Goal: Task Accomplishment & Management: Use online tool/utility

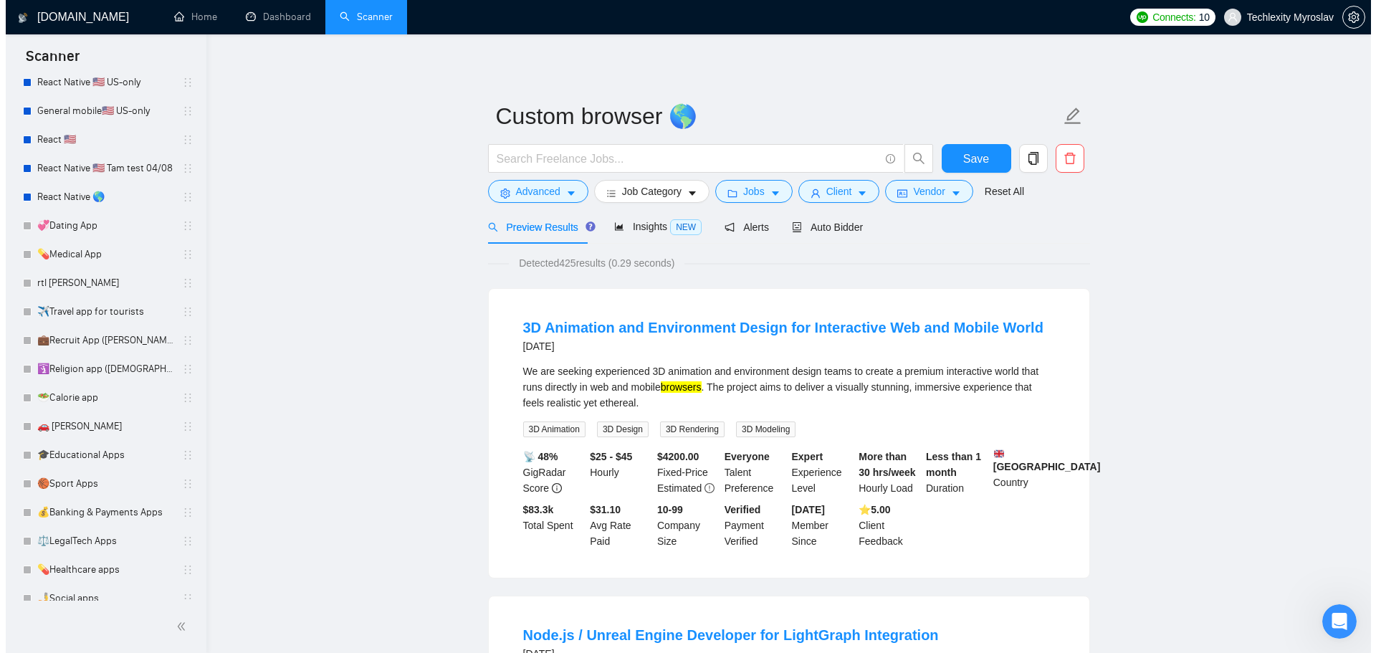
scroll to position [292, 0]
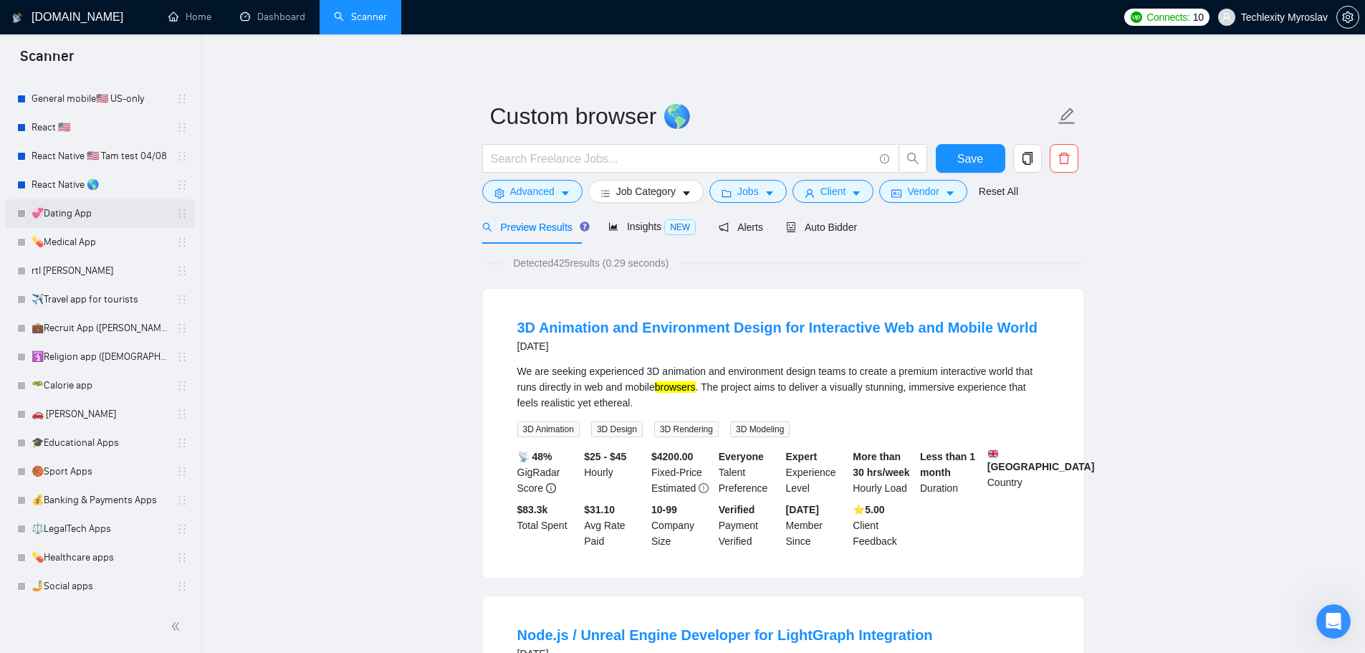
click at [140, 211] on link "💞Dating App" at bounding box center [100, 213] width 136 height 29
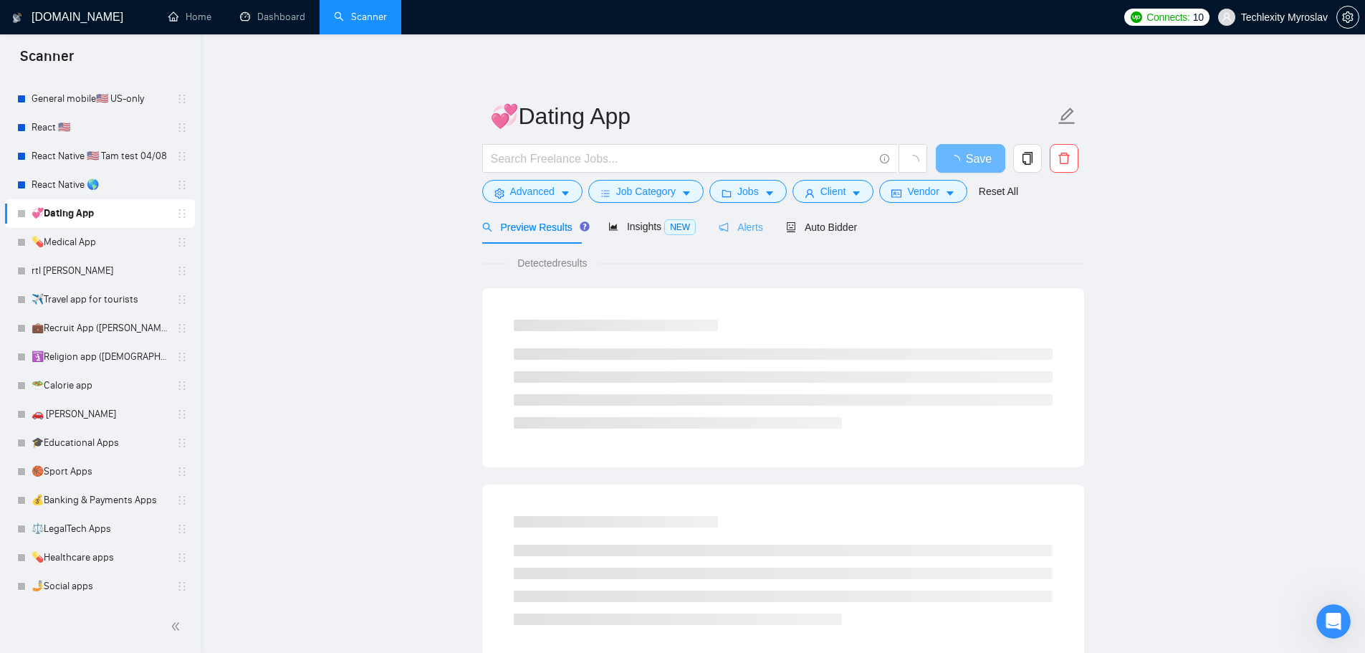
click at [720, 211] on div "Alerts" at bounding box center [741, 227] width 44 height 34
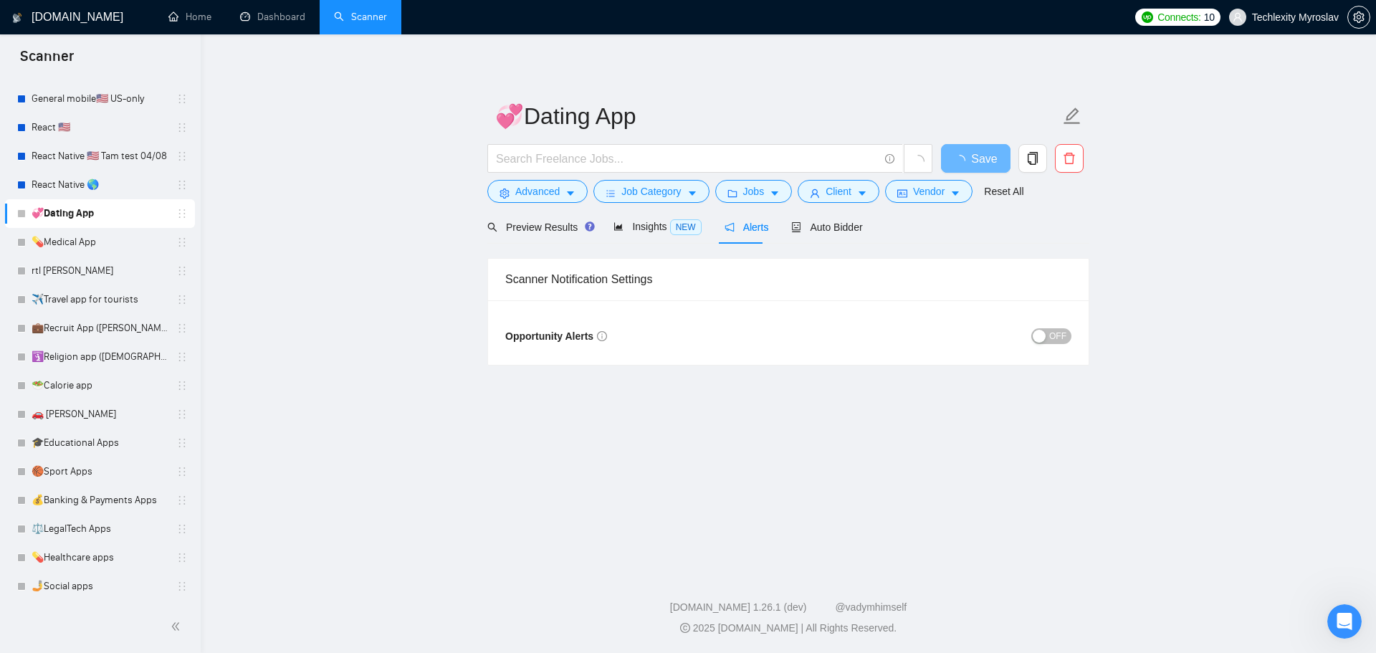
click at [1055, 338] on span "OFF" at bounding box center [1057, 336] width 17 height 16
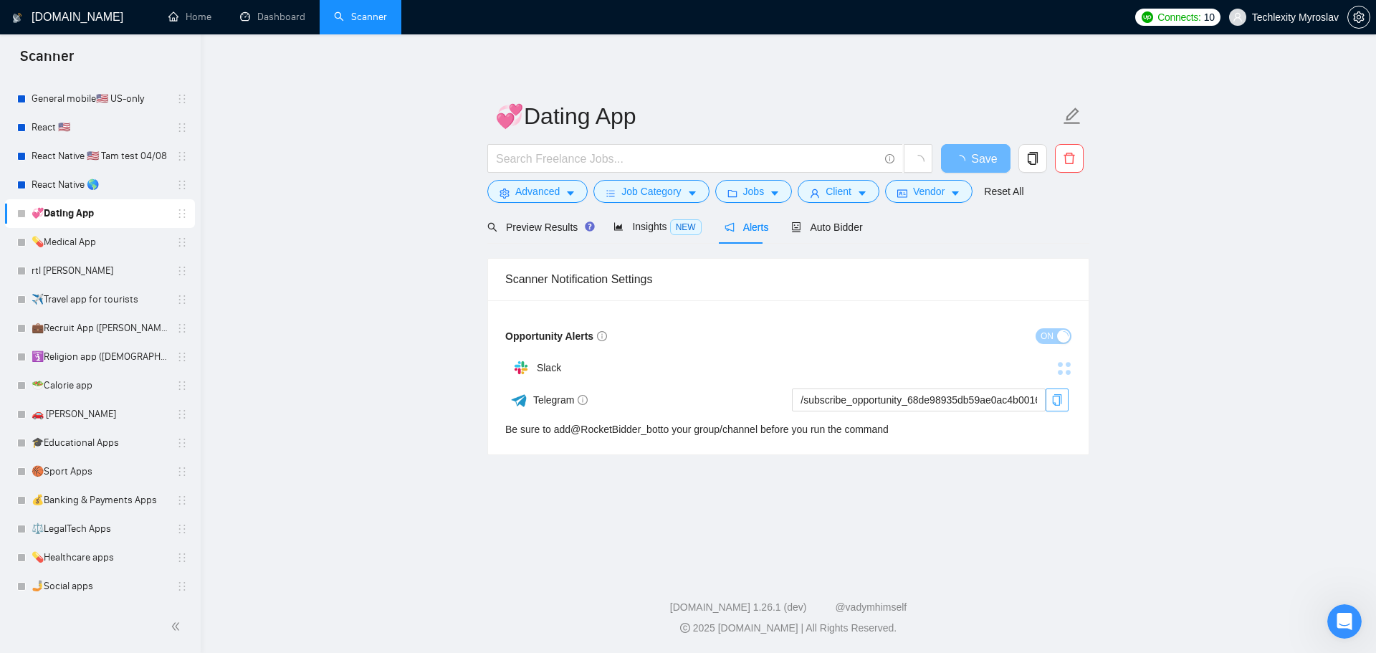
click at [1056, 395] on icon "copy" at bounding box center [1056, 399] width 11 height 11
click at [981, 156] on span "Save" at bounding box center [975, 159] width 26 height 18
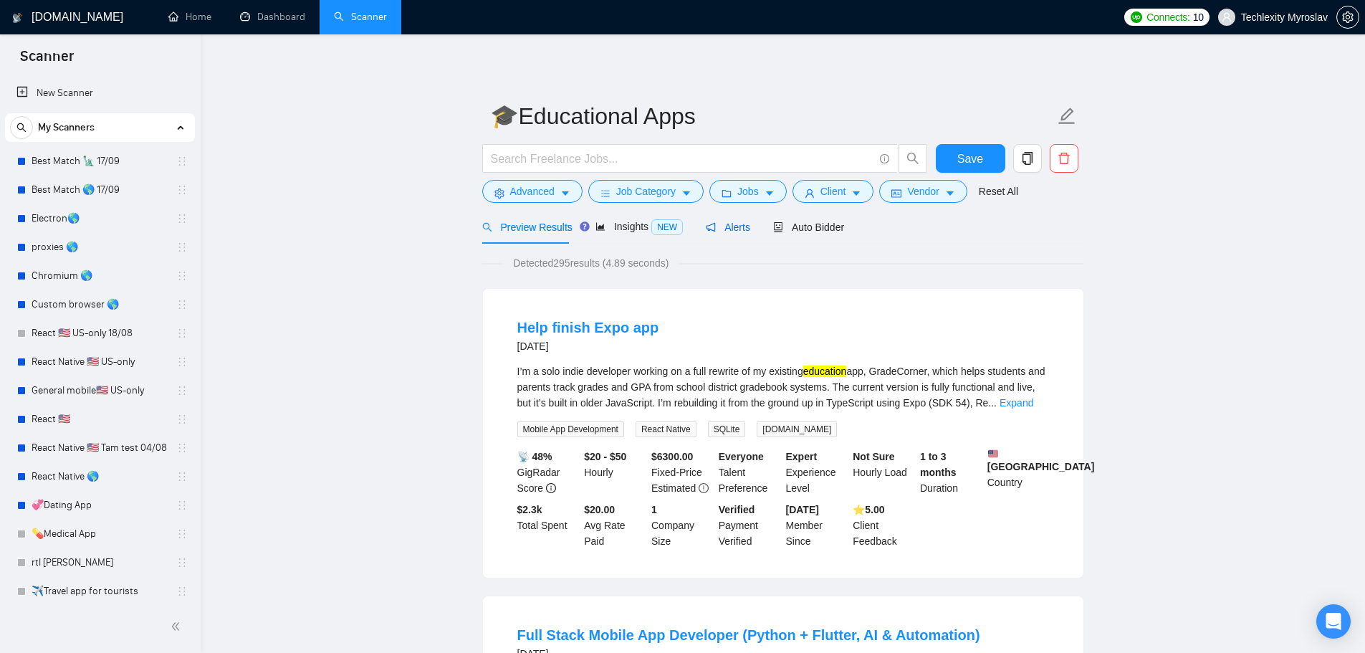
click at [731, 224] on span "Alerts" at bounding box center [728, 226] width 44 height 11
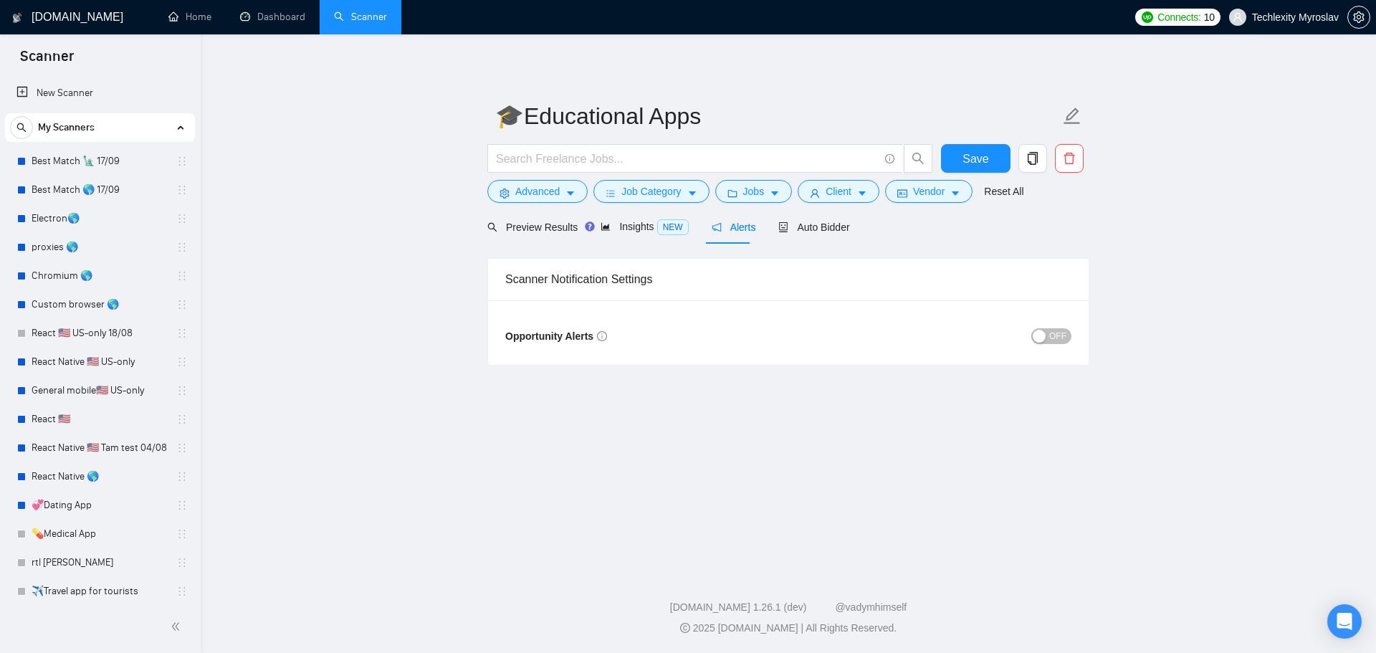
click at [1052, 330] on span "OFF" at bounding box center [1057, 336] width 17 height 16
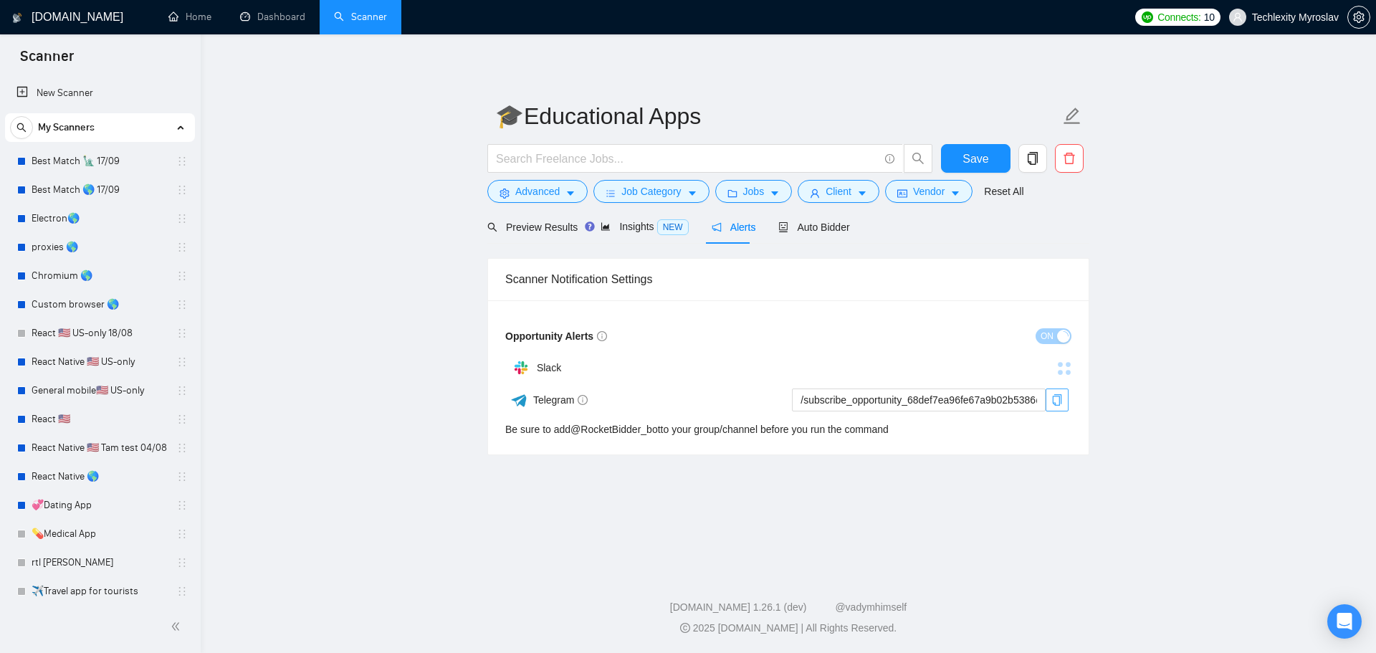
click at [1061, 403] on icon "copy" at bounding box center [1057, 399] width 9 height 11
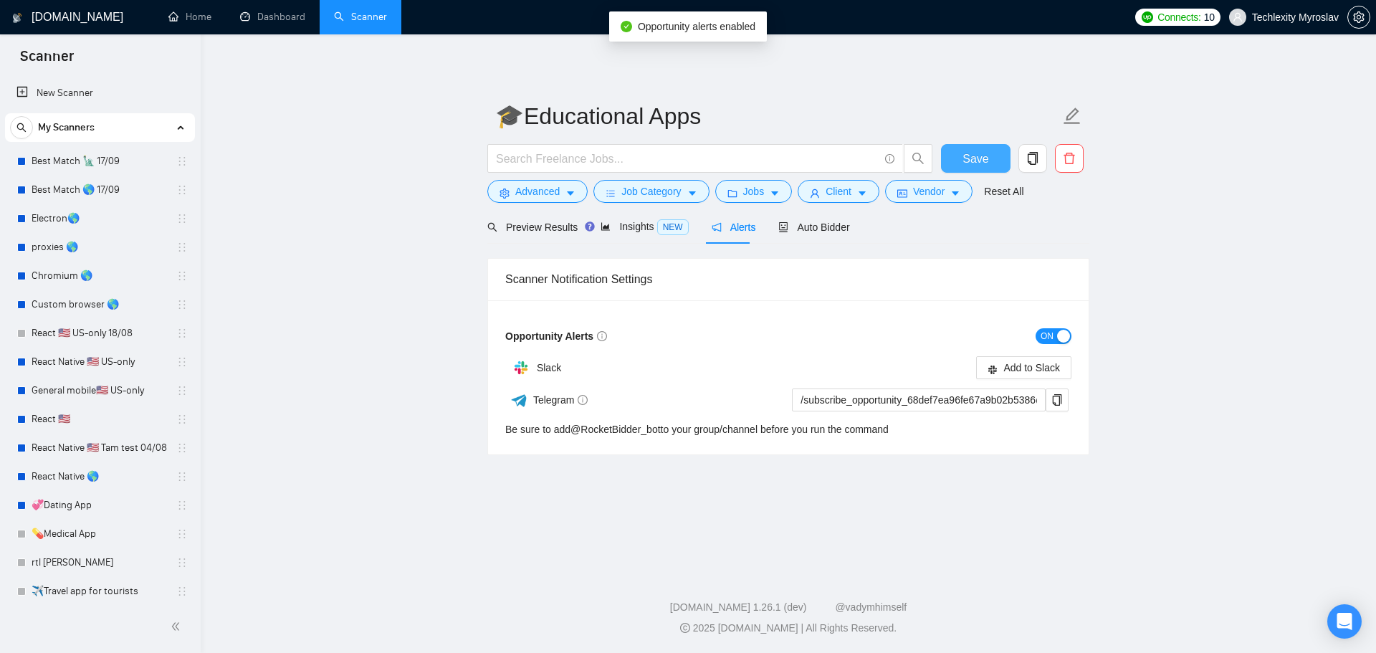
click at [993, 161] on button "Save" at bounding box center [976, 158] width 70 height 29
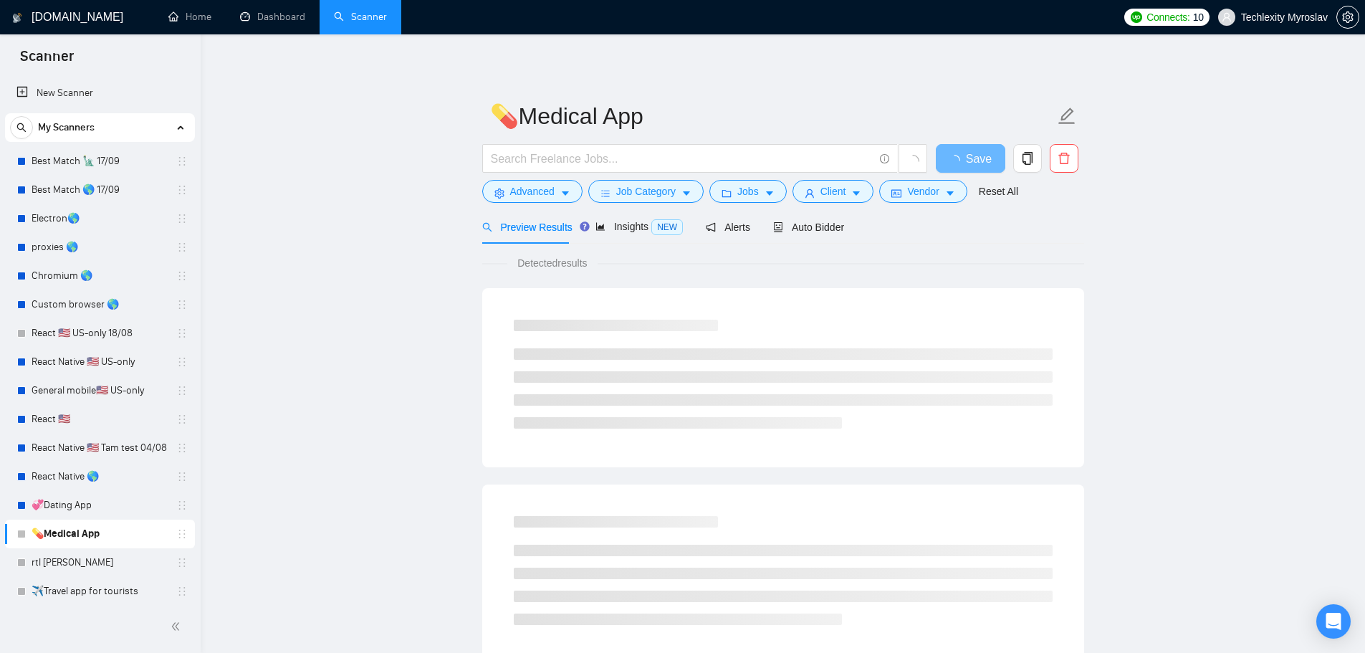
click at [745, 224] on div "Preview Results Insights NEW Alerts Auto Bidder" at bounding box center [663, 227] width 363 height 34
click at [716, 227] on span "Alerts" at bounding box center [728, 226] width 44 height 11
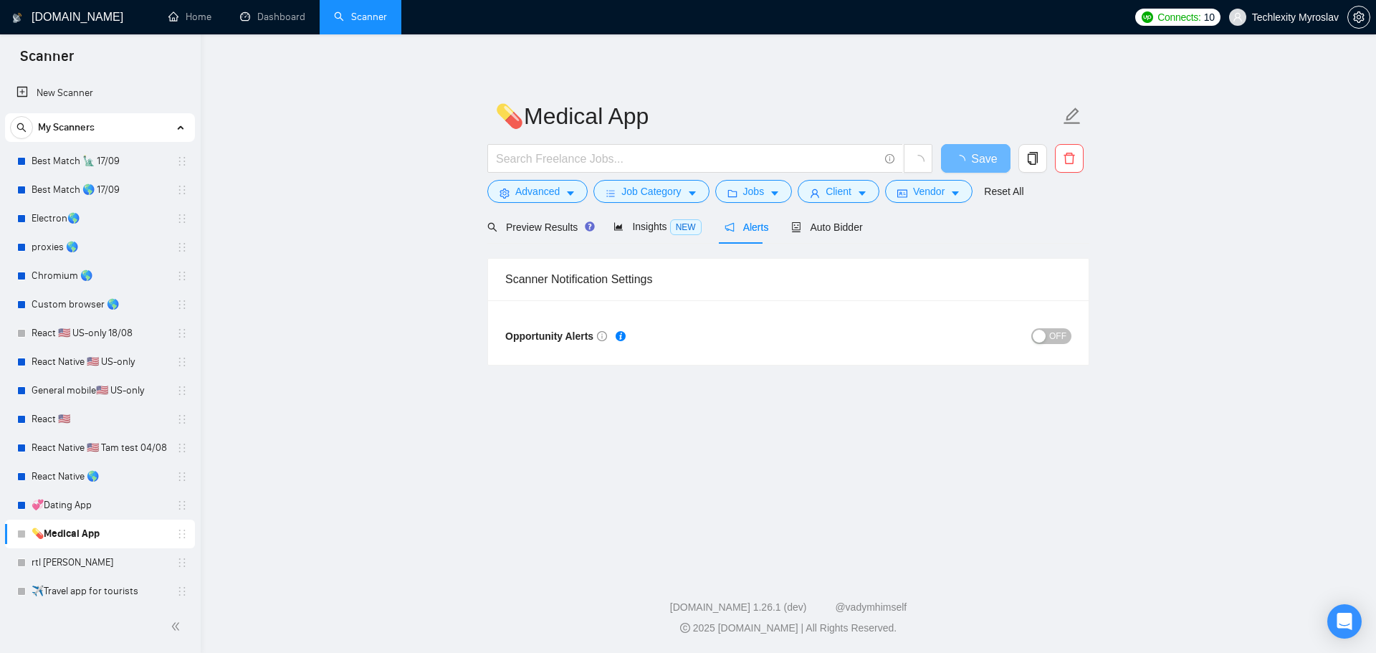
click at [1039, 319] on div "Opportunity Alerts OFF" at bounding box center [788, 332] width 601 height 64
click at [1046, 335] on div "button" at bounding box center [1039, 336] width 13 height 13
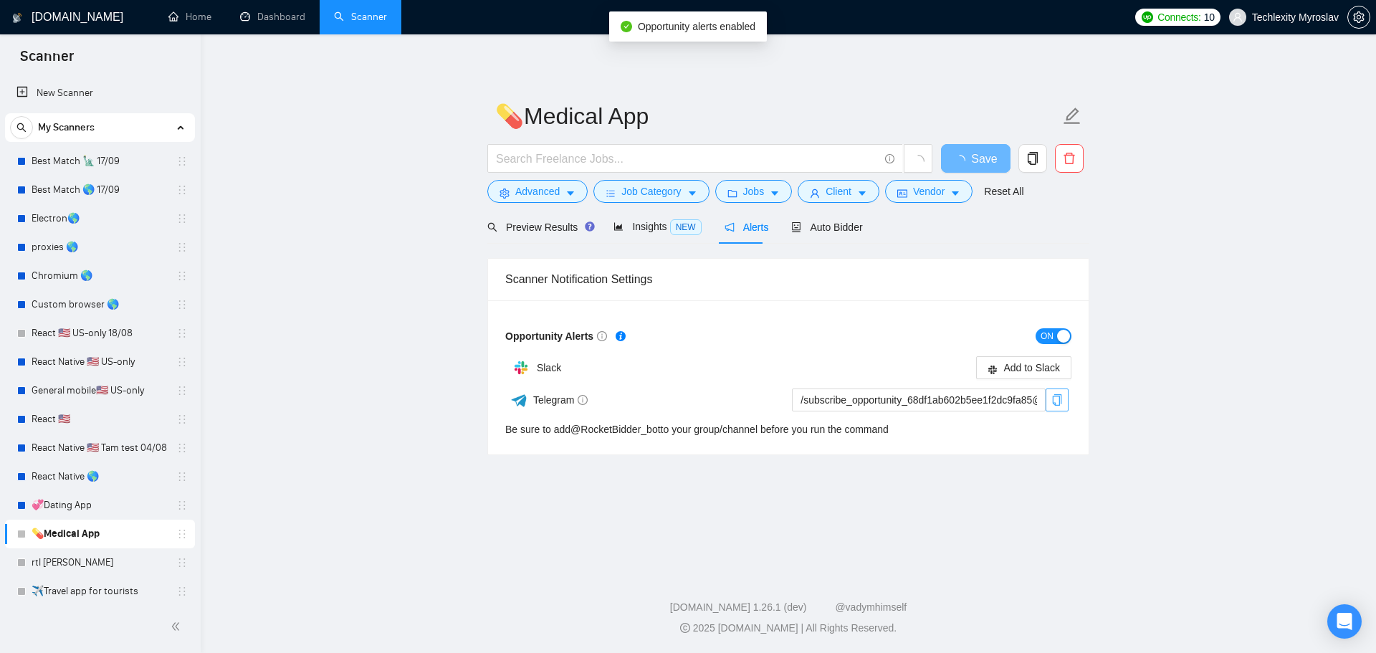
click at [1054, 403] on icon "copy" at bounding box center [1057, 399] width 9 height 11
click at [975, 159] on span "Save" at bounding box center [984, 159] width 26 height 18
click at [958, 159] on button "Save" at bounding box center [976, 158] width 70 height 29
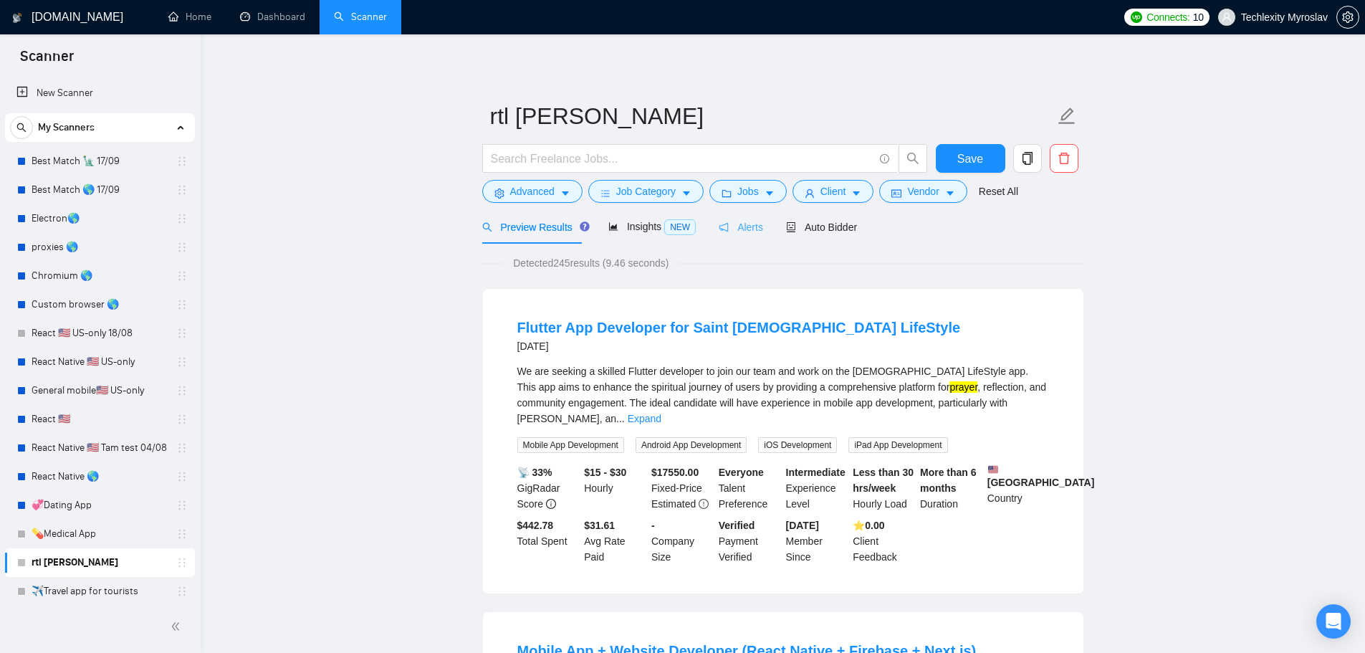
click at [743, 216] on div "Alerts" at bounding box center [741, 227] width 44 height 34
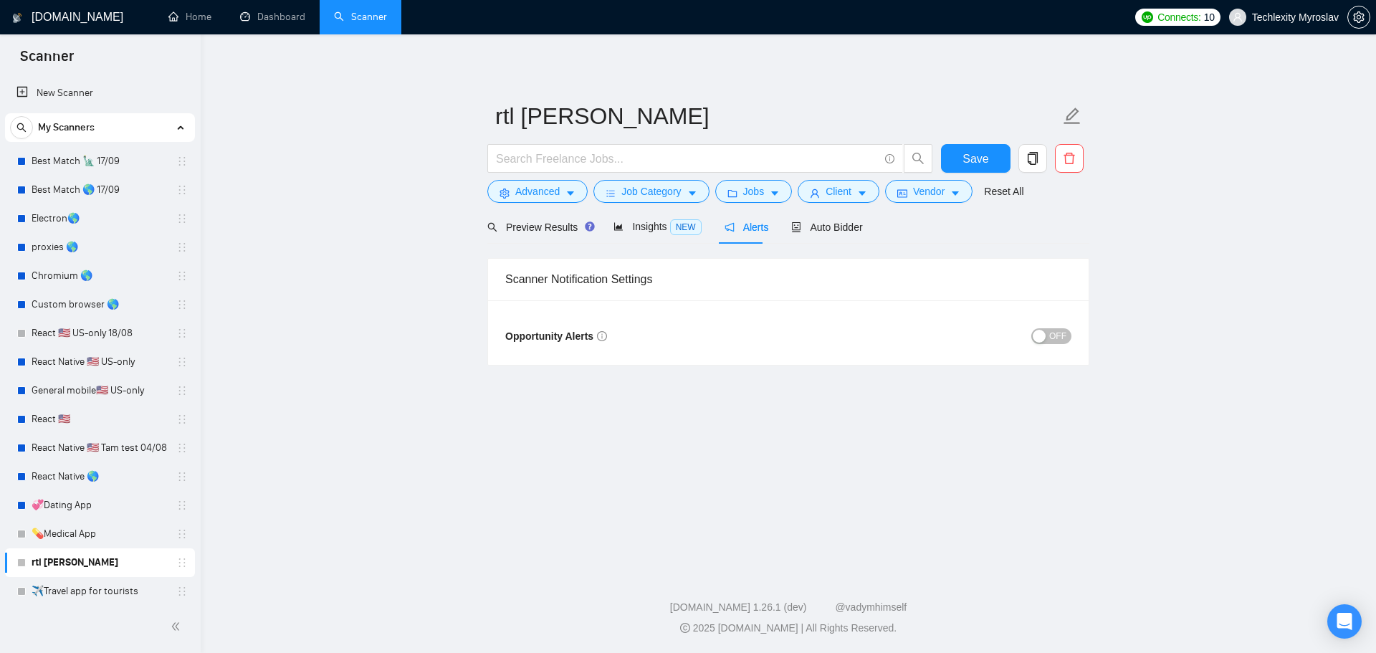
click at [1055, 331] on span "OFF" at bounding box center [1057, 336] width 17 height 16
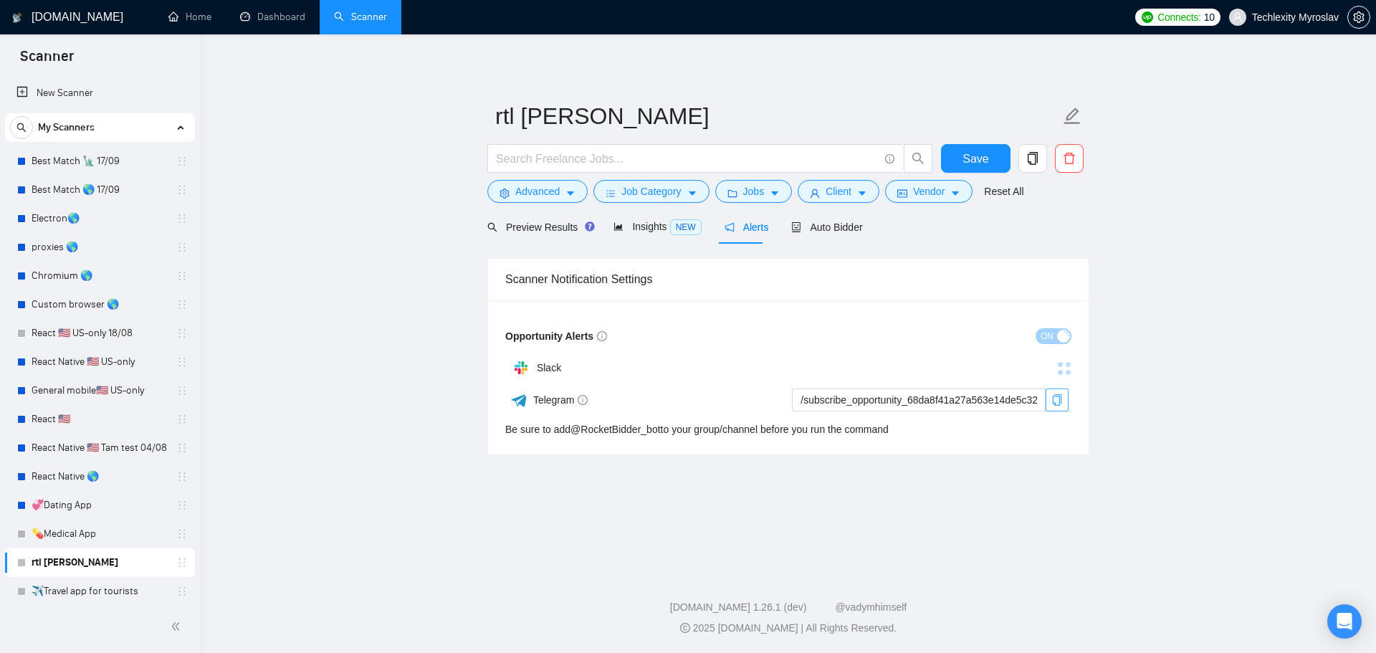
click at [1058, 392] on button "button" at bounding box center [1057, 399] width 23 height 23
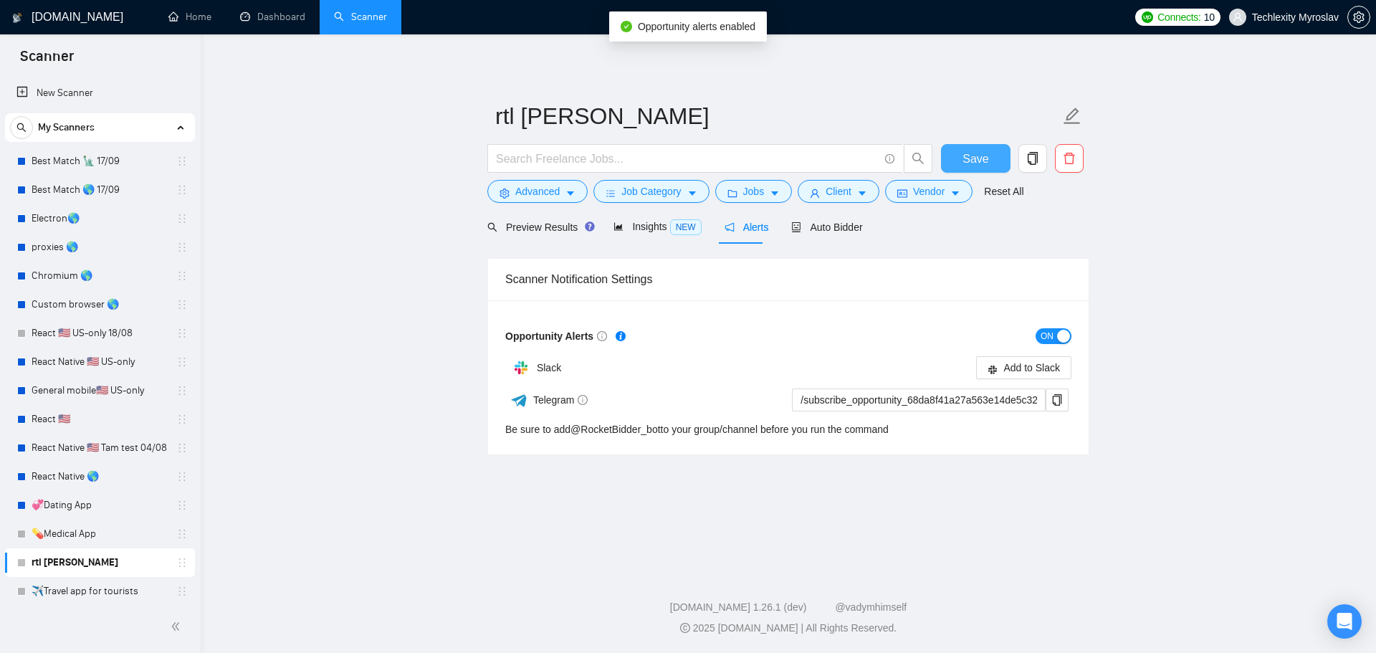
click at [960, 156] on button "Save" at bounding box center [976, 158] width 70 height 29
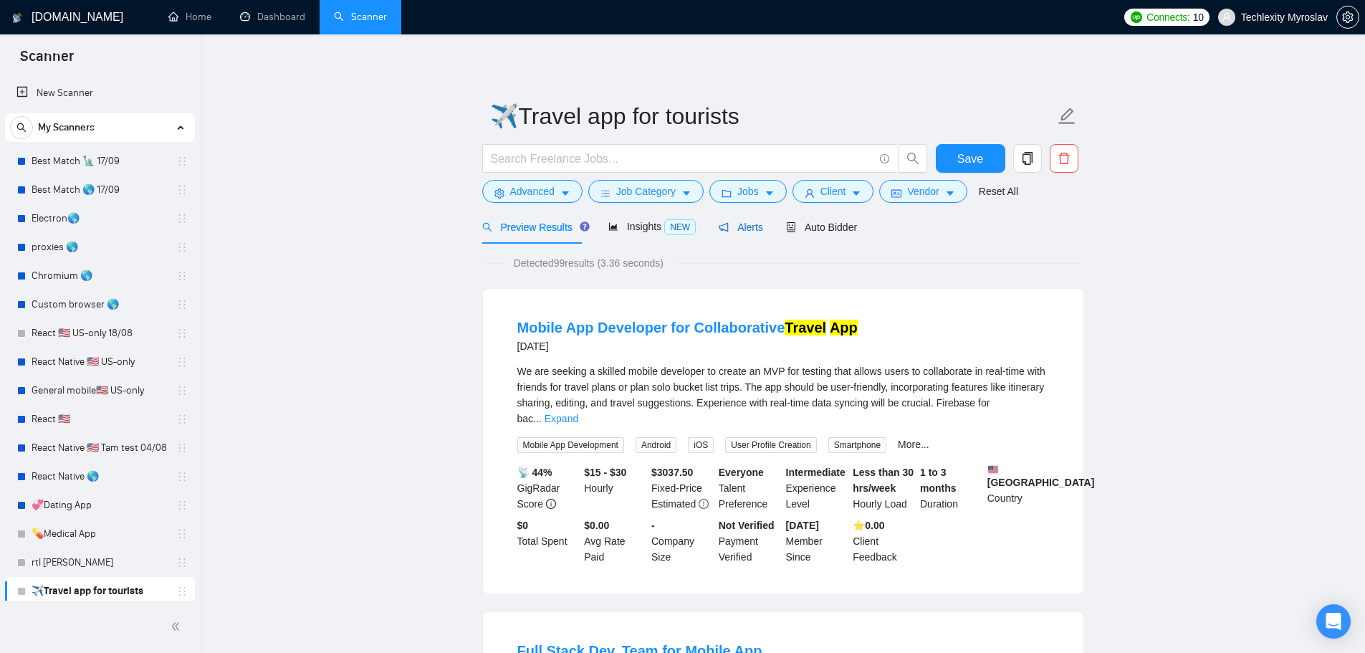
click at [735, 223] on span "Alerts" at bounding box center [741, 226] width 44 height 11
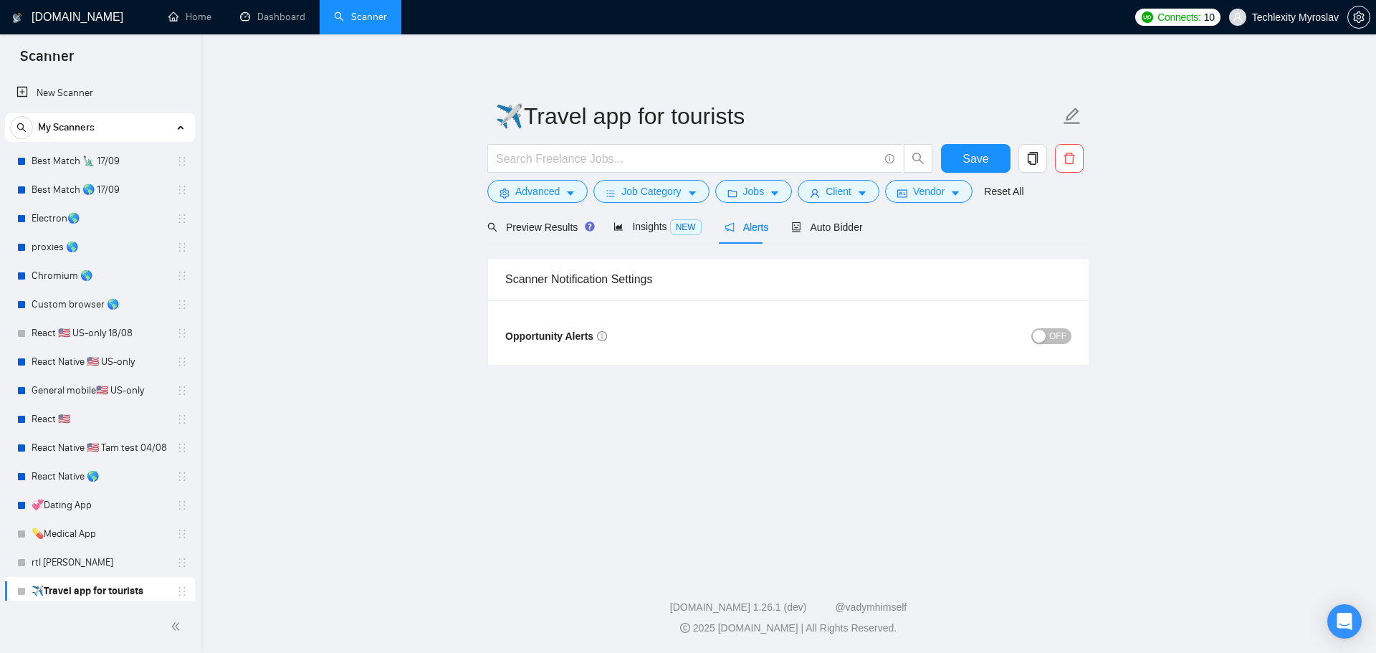
click at [1046, 330] on div "button" at bounding box center [1039, 336] width 13 height 13
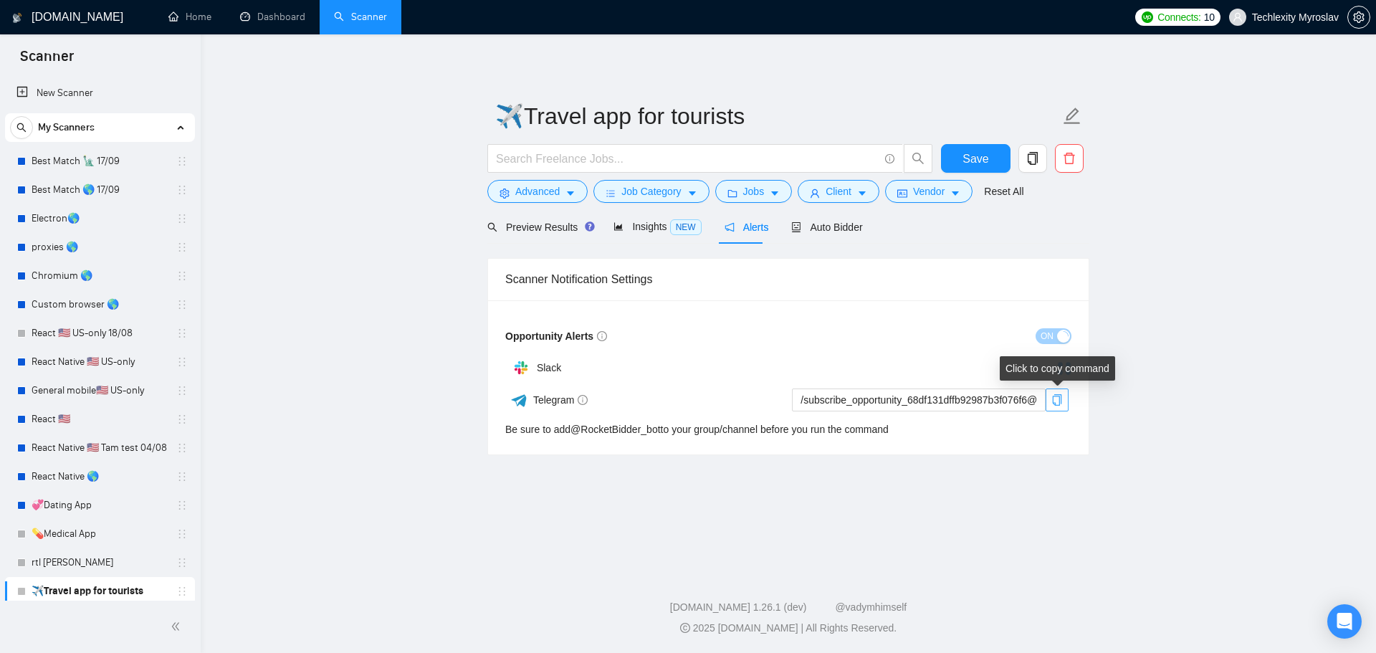
click at [1056, 406] on button "button" at bounding box center [1057, 399] width 23 height 23
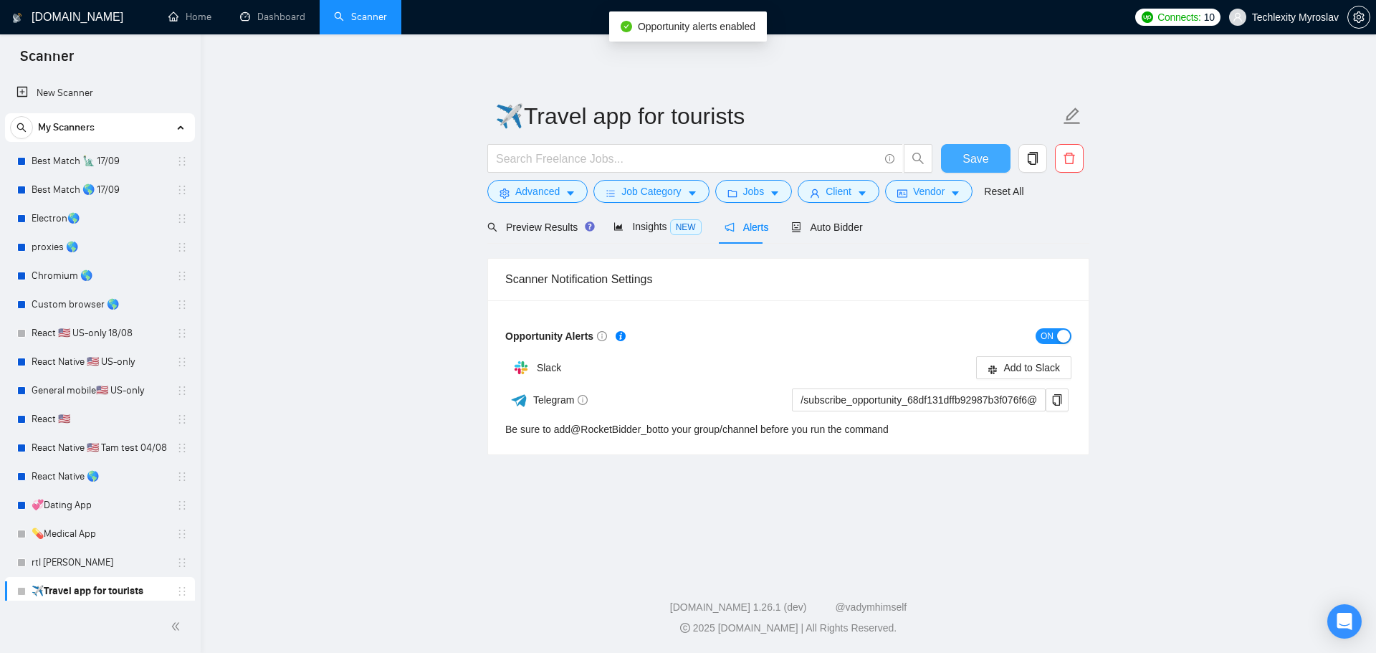
click at [977, 156] on span "Save" at bounding box center [975, 159] width 26 height 18
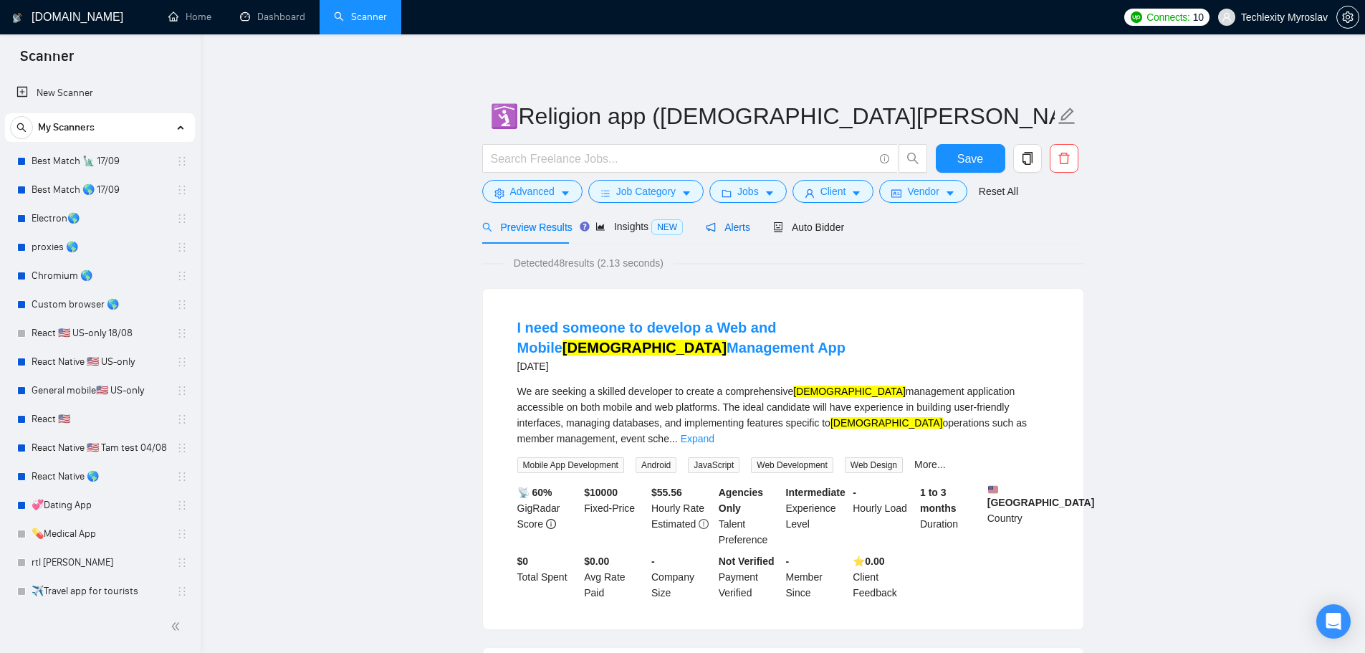
click at [725, 229] on span "Alerts" at bounding box center [728, 226] width 44 height 11
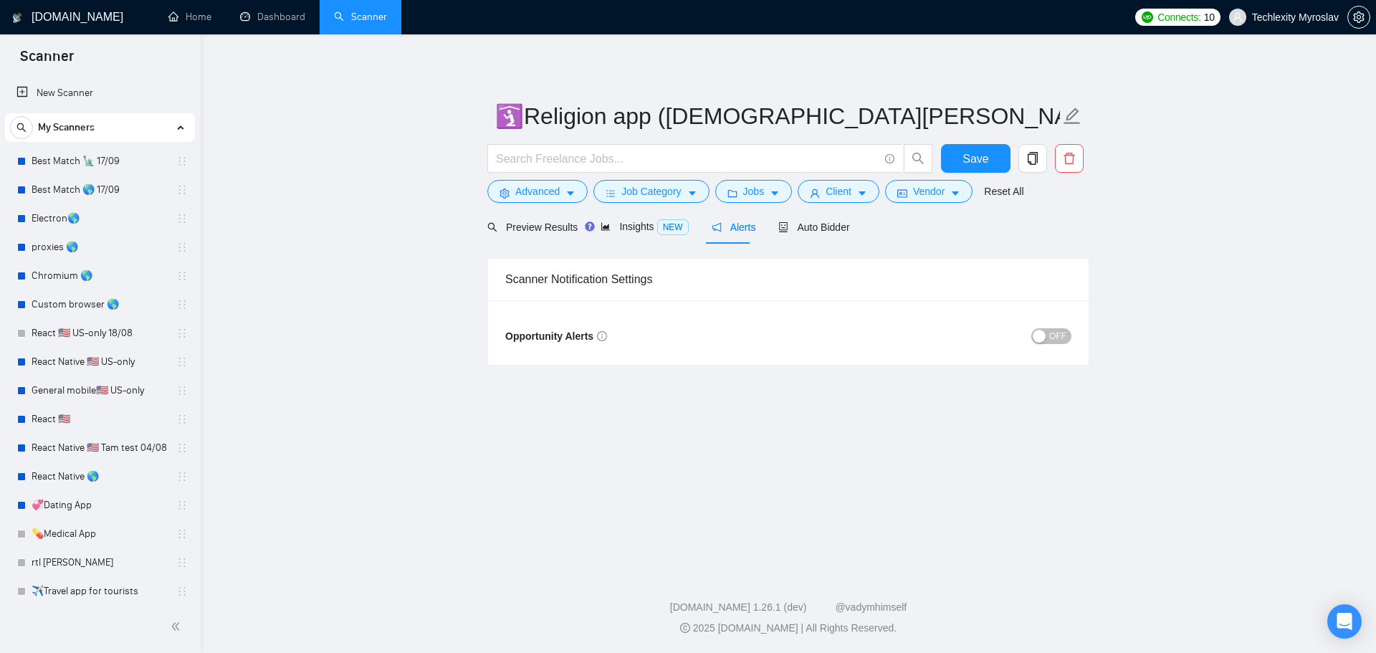
click at [1056, 333] on span "OFF" at bounding box center [1057, 336] width 17 height 16
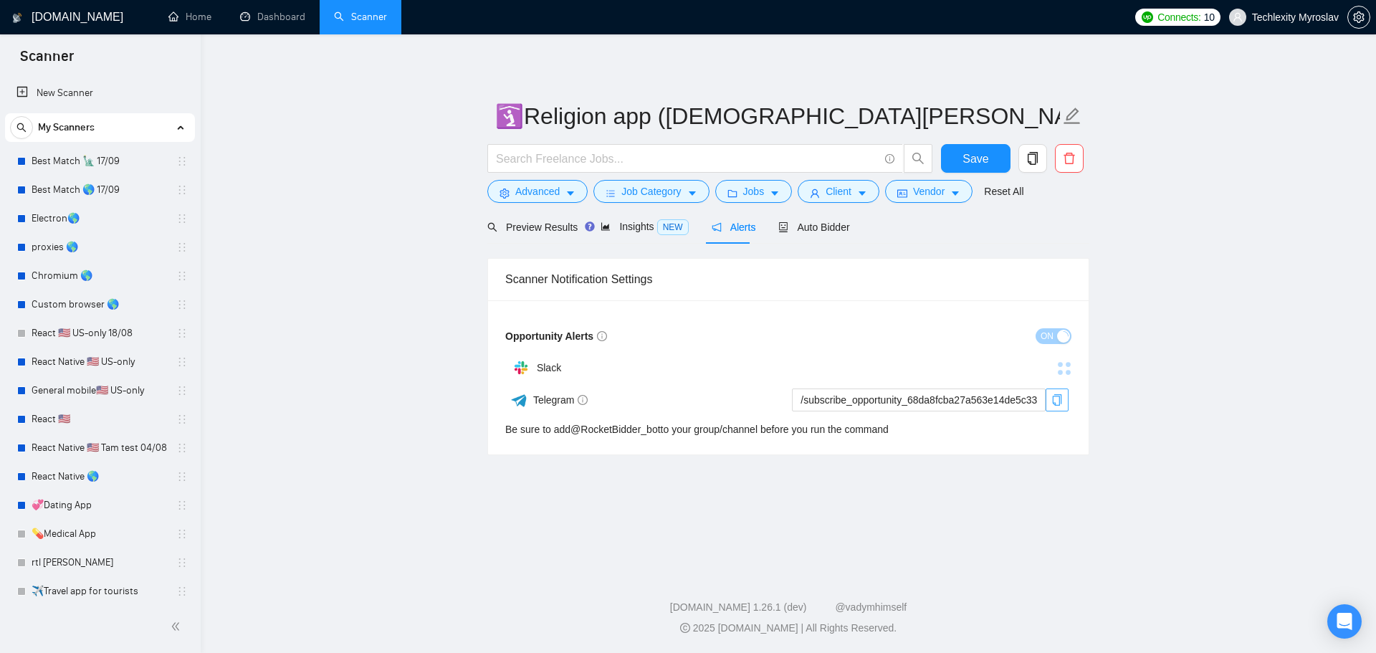
click at [1062, 401] on icon "copy" at bounding box center [1056, 399] width 11 height 11
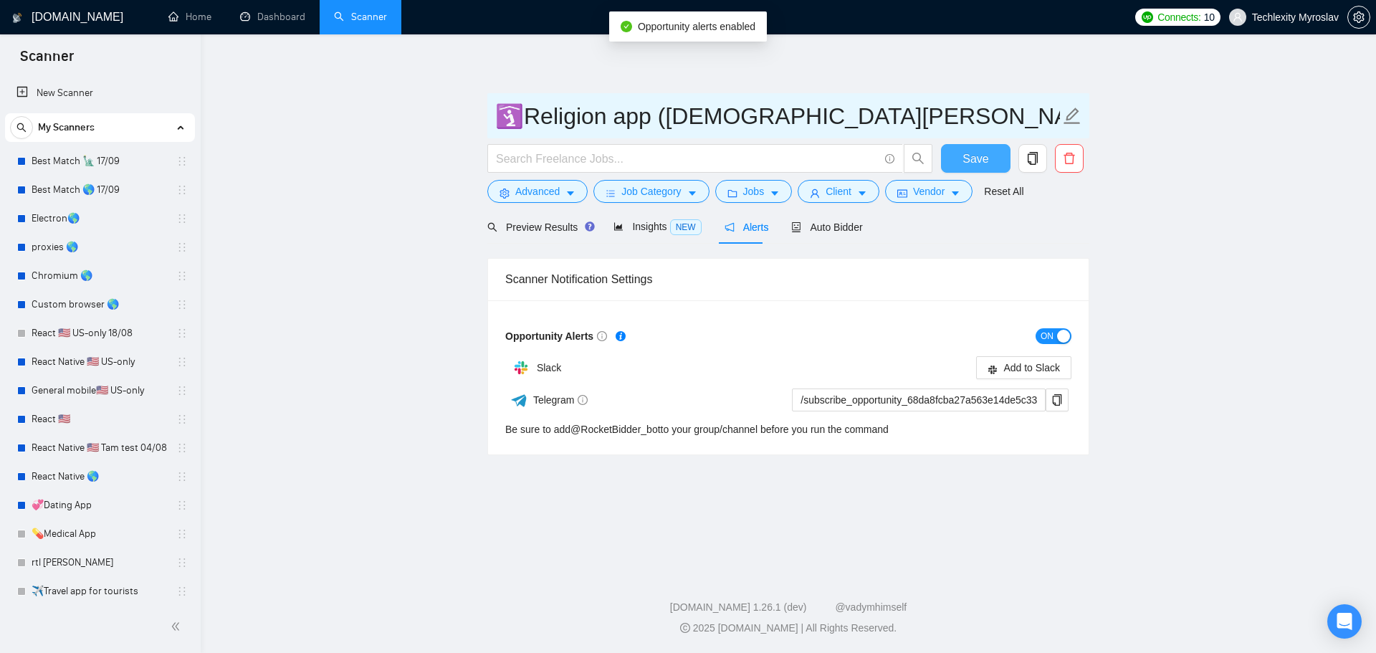
click at [980, 162] on span "Save" at bounding box center [975, 159] width 26 height 18
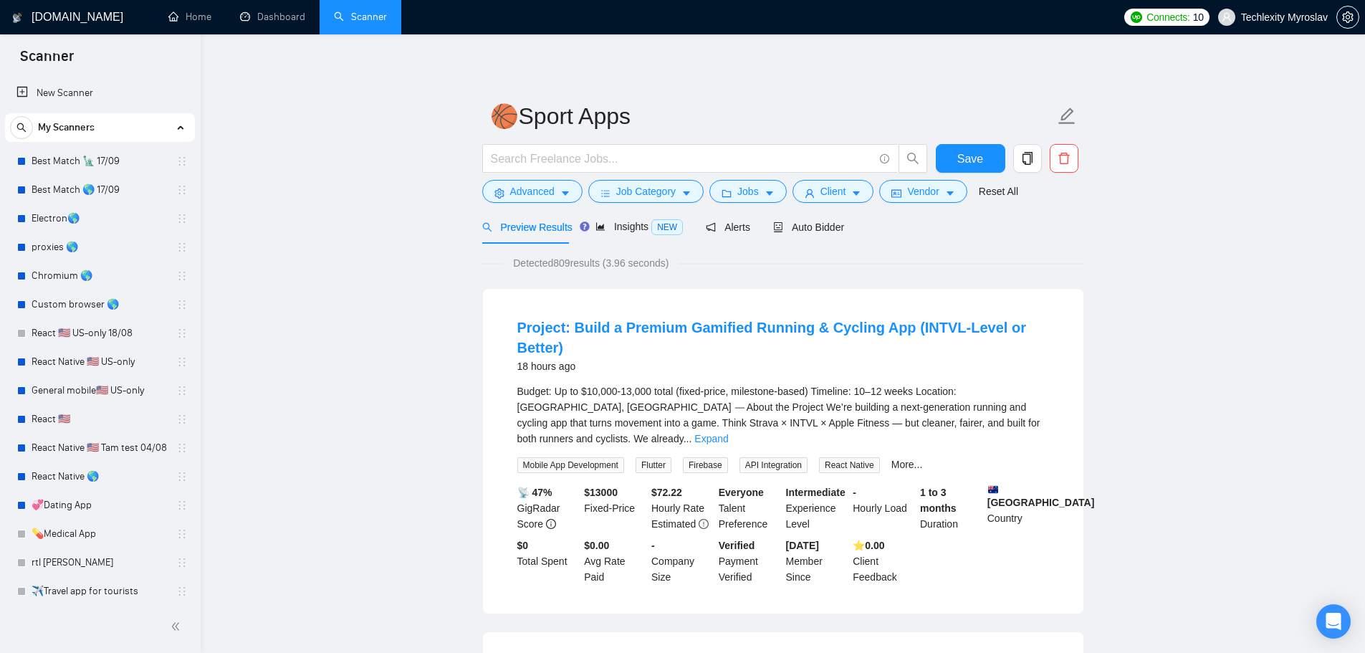
click at [750, 224] on div "Preview Results Insights NEW Alerts Auto Bidder" at bounding box center [663, 227] width 363 height 34
click at [745, 225] on div "Preview Results Insights NEW Alerts Auto Bidder" at bounding box center [663, 227] width 363 height 34
click at [740, 224] on span "Alerts" at bounding box center [741, 226] width 44 height 11
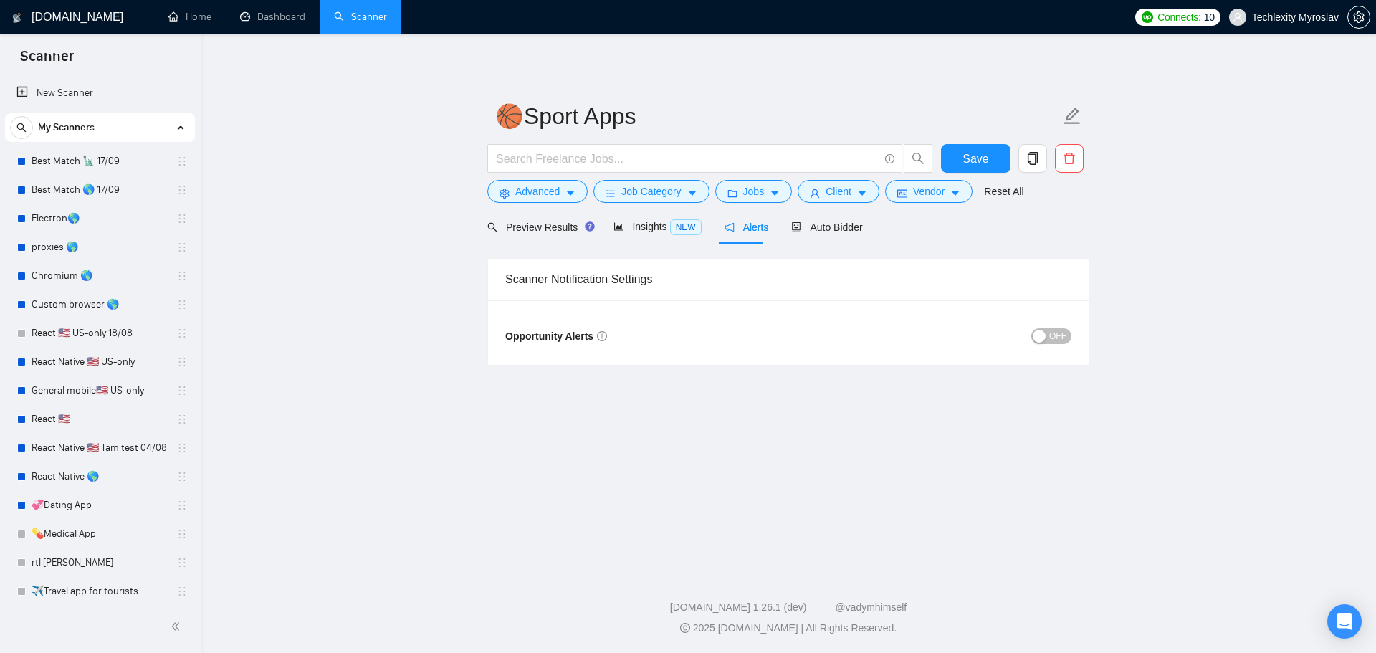
click at [1050, 336] on button "OFF" at bounding box center [1051, 336] width 40 height 16
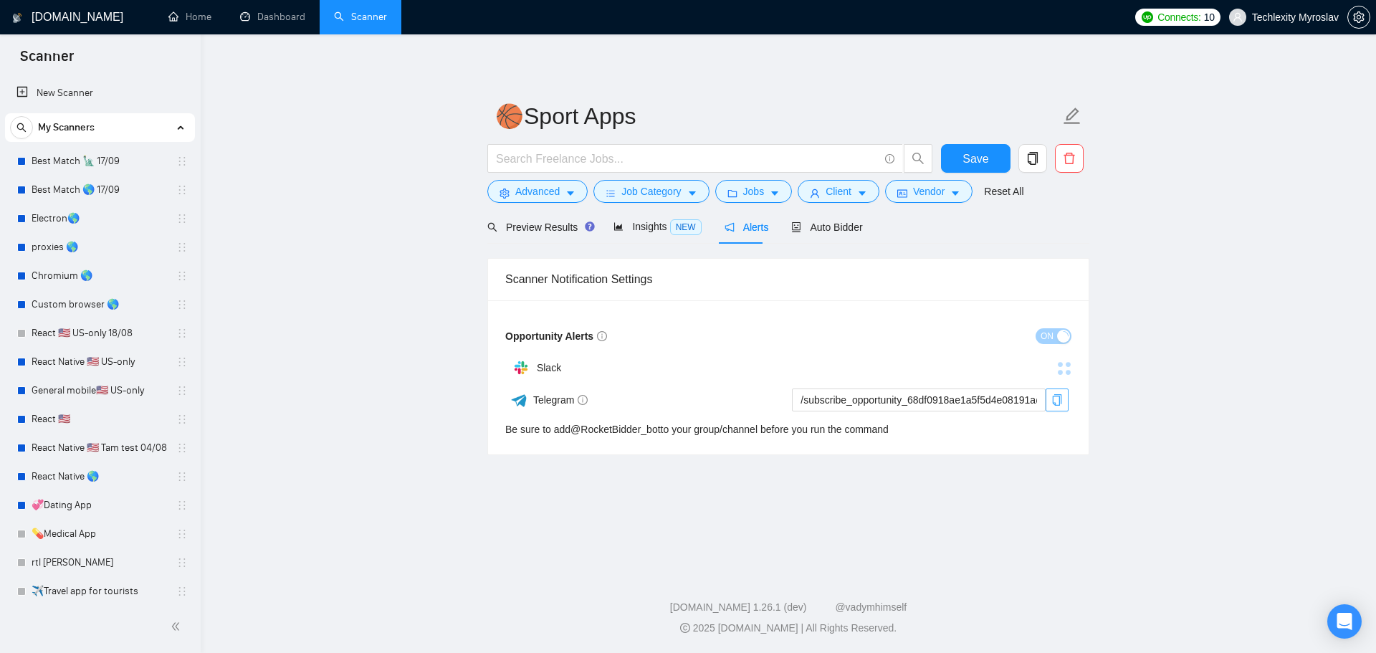
click at [1048, 398] on span "copy" at bounding box center [1056, 399] width 21 height 11
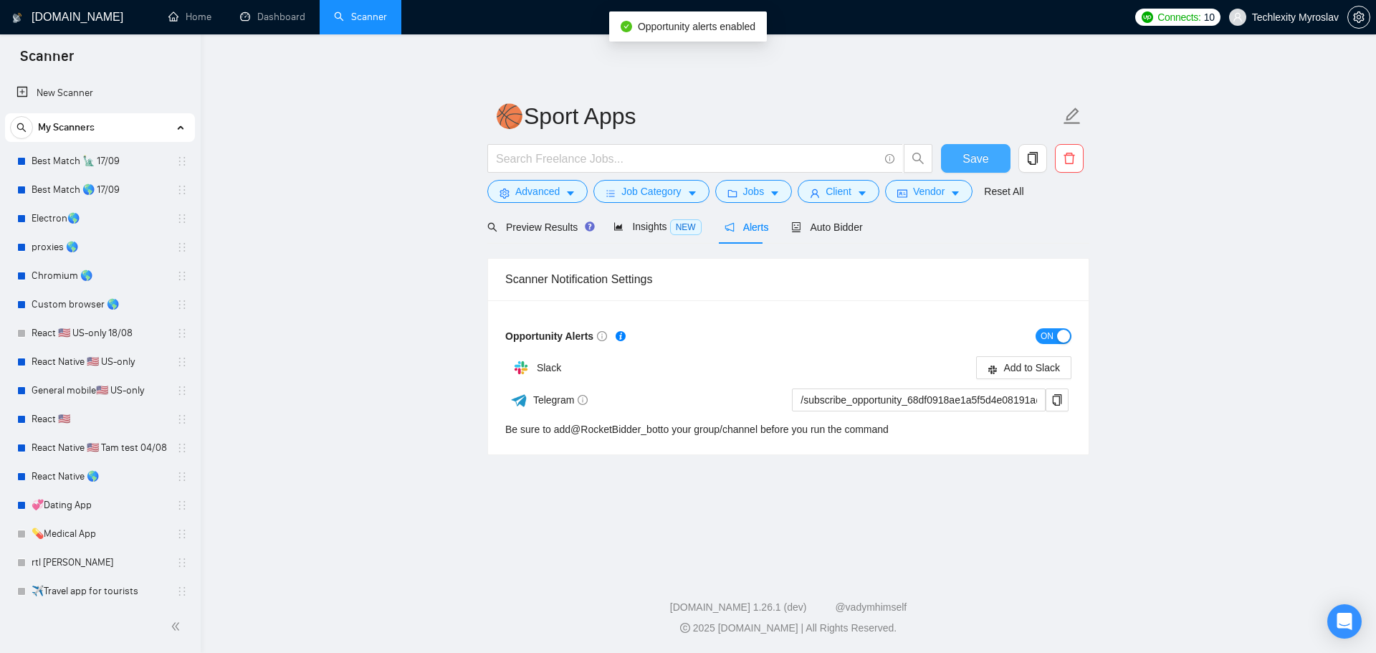
click at [962, 163] on button "Save" at bounding box center [976, 158] width 70 height 29
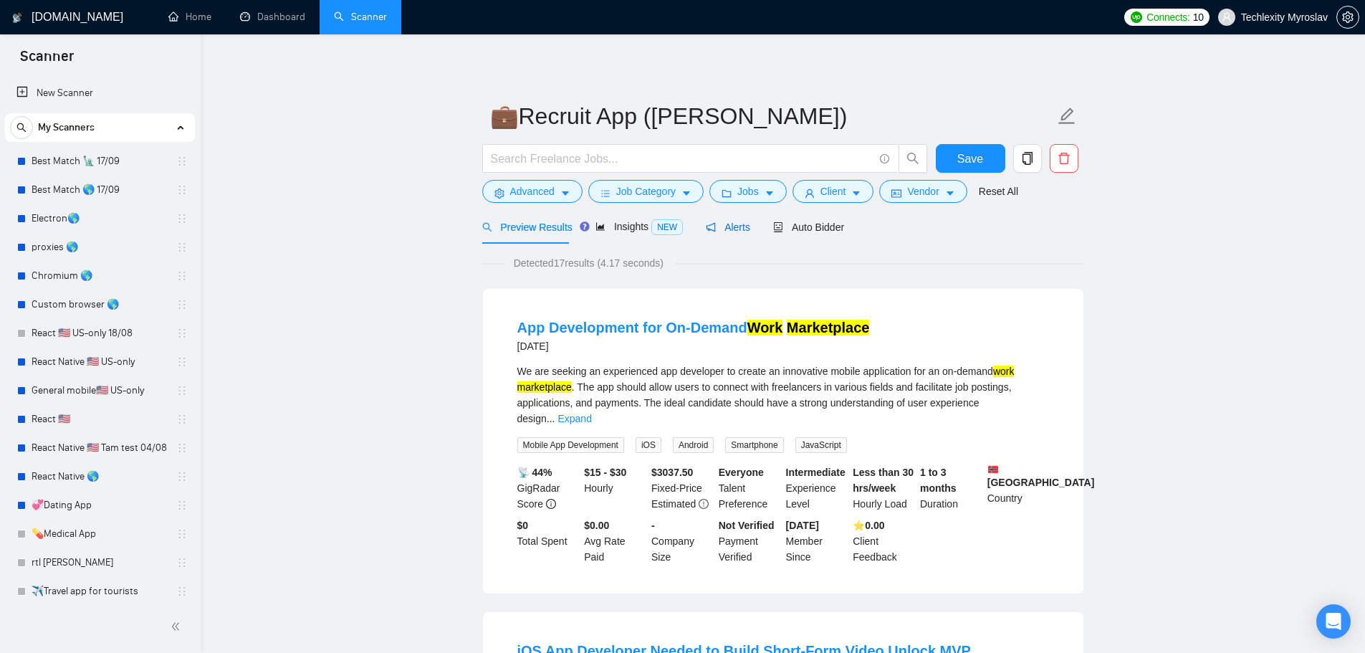
click at [706, 223] on icon "notification" at bounding box center [711, 227] width 10 height 10
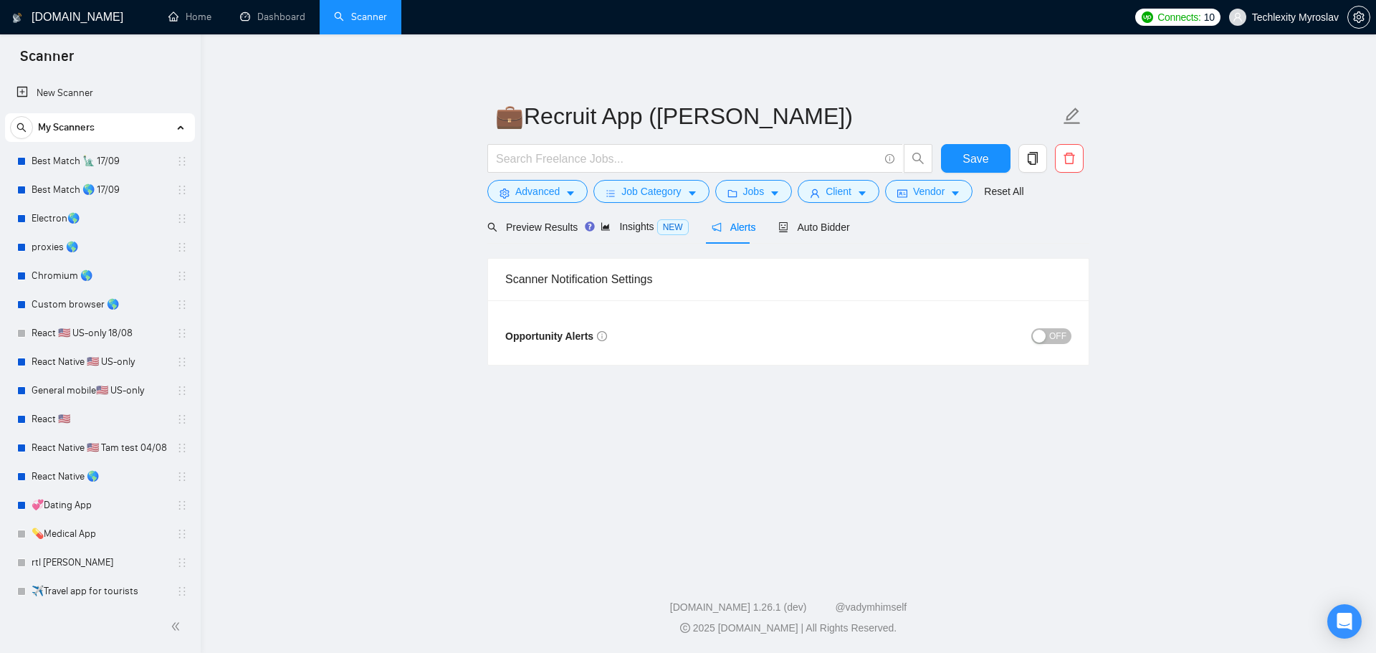
click at [1035, 333] on div "button" at bounding box center [1039, 336] width 13 height 13
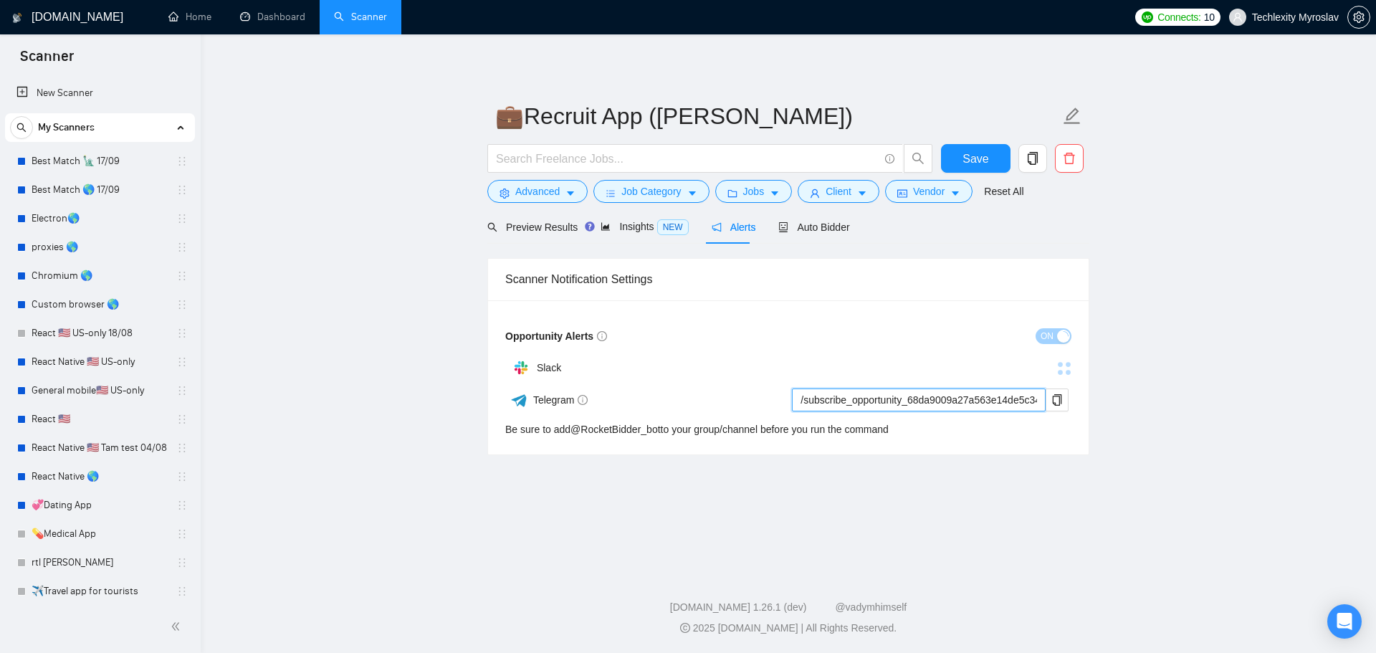
click at [1045, 403] on input "/subscribe_opportunity_68da9009a27a563e14de5c34@RocketBidder_bot" at bounding box center [919, 399] width 254 height 23
click at [1056, 404] on icon "copy" at bounding box center [1057, 399] width 9 height 11
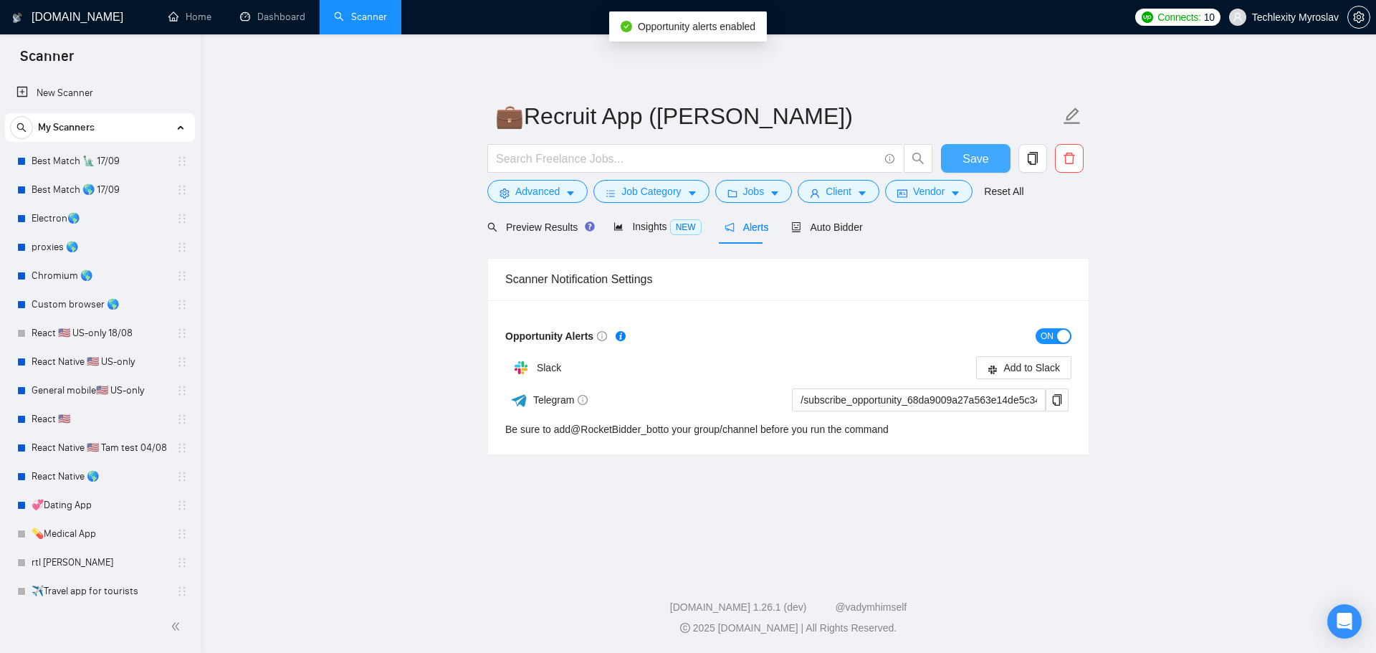
drag, startPoint x: 970, startPoint y: 155, endPoint x: 960, endPoint y: 148, distance: 11.9
click at [970, 155] on span "Save" at bounding box center [975, 159] width 26 height 18
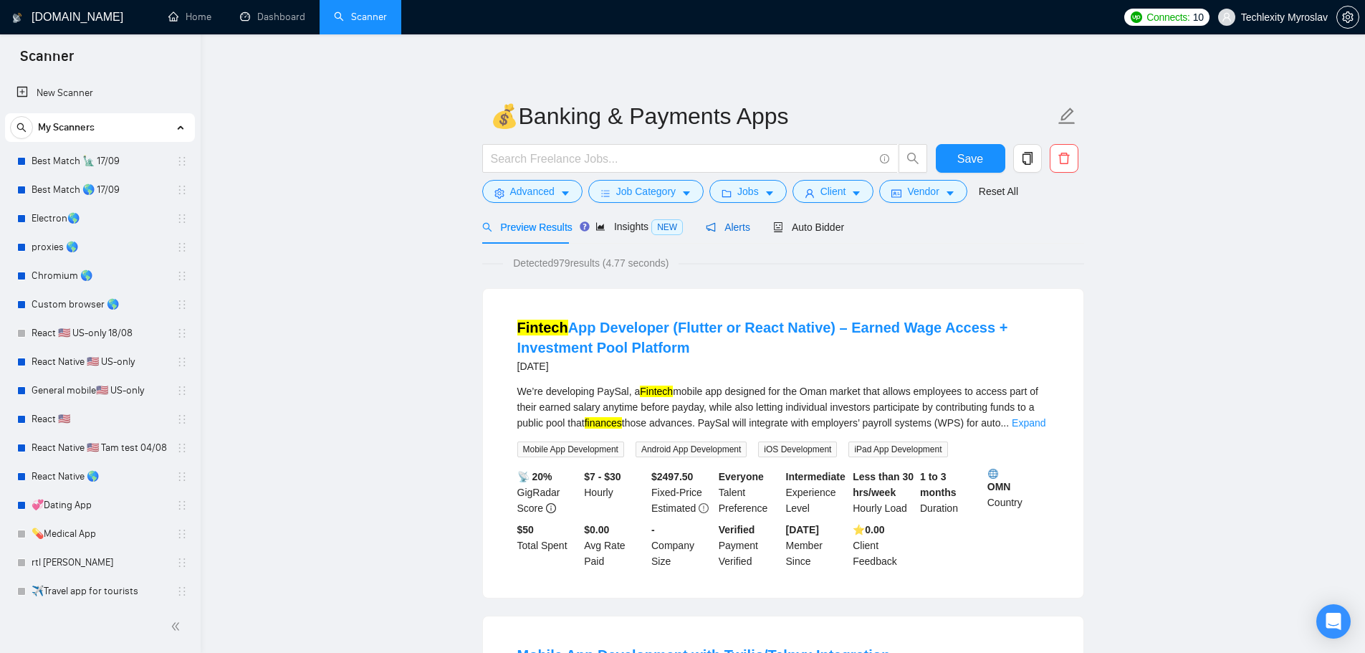
click at [711, 226] on span "Alerts" at bounding box center [728, 226] width 44 height 11
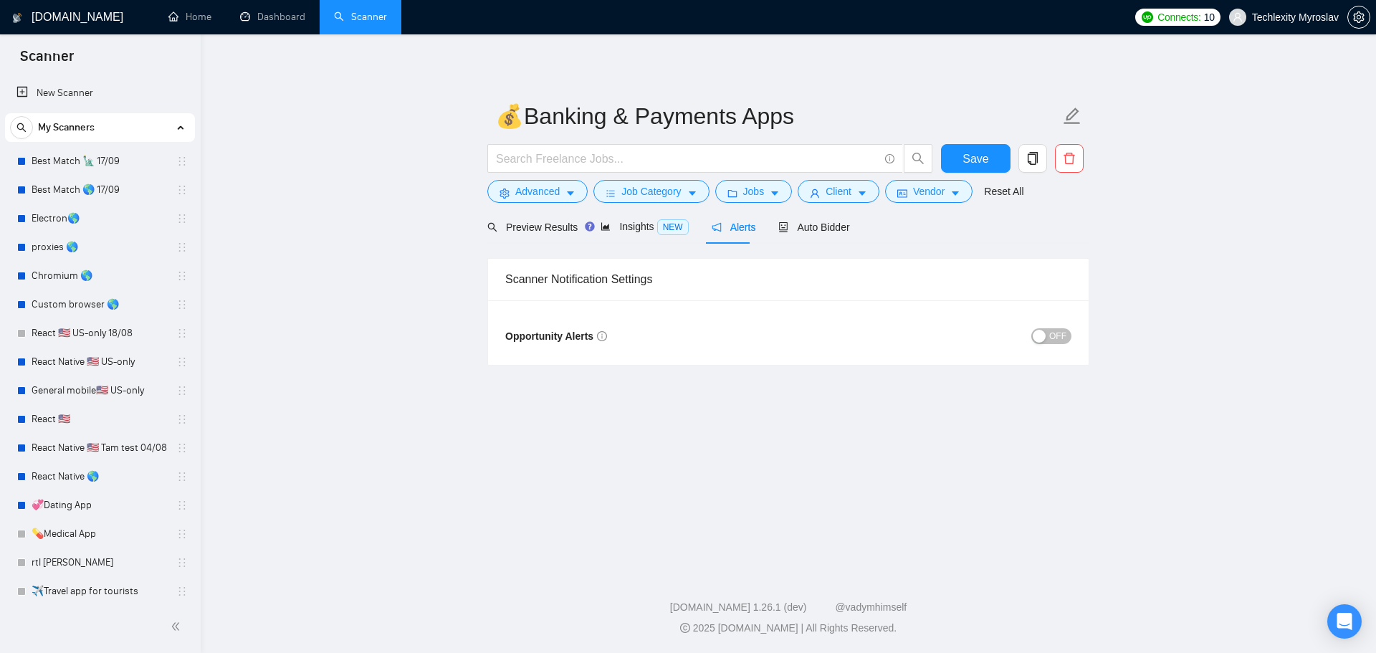
click at [1060, 330] on span "OFF" at bounding box center [1057, 336] width 17 height 16
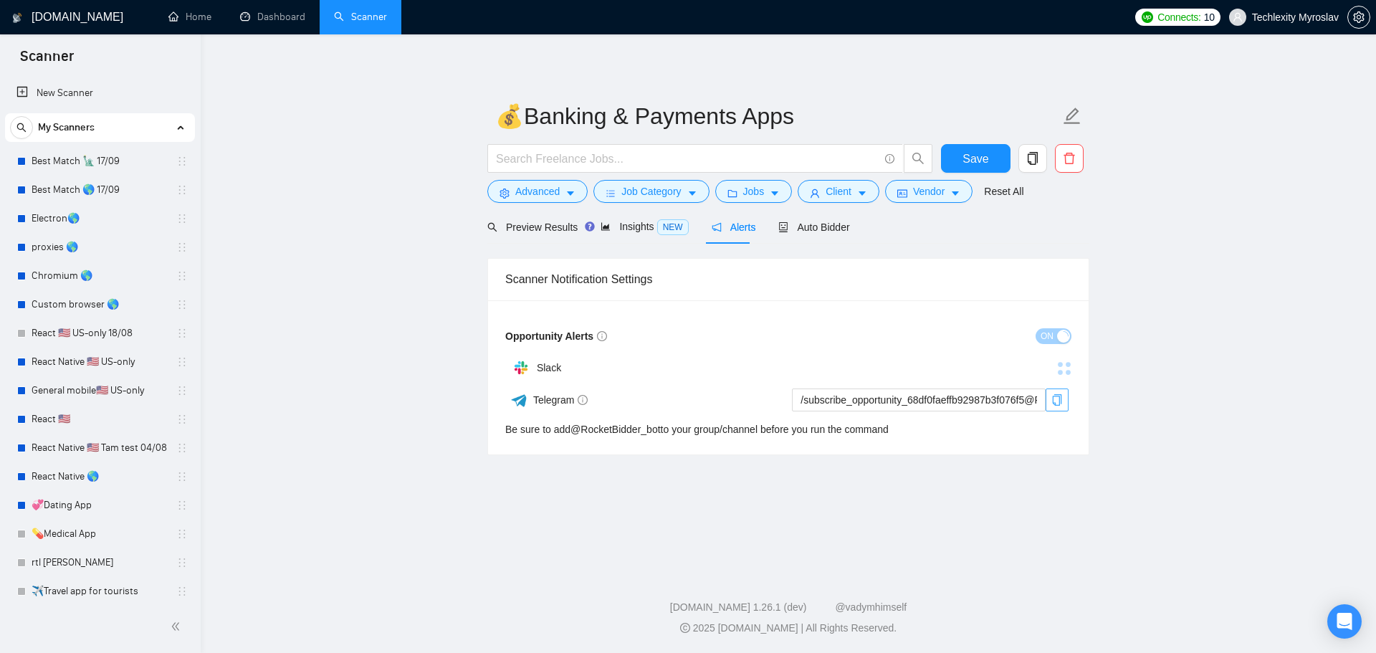
click at [1053, 401] on icon "copy" at bounding box center [1057, 399] width 9 height 11
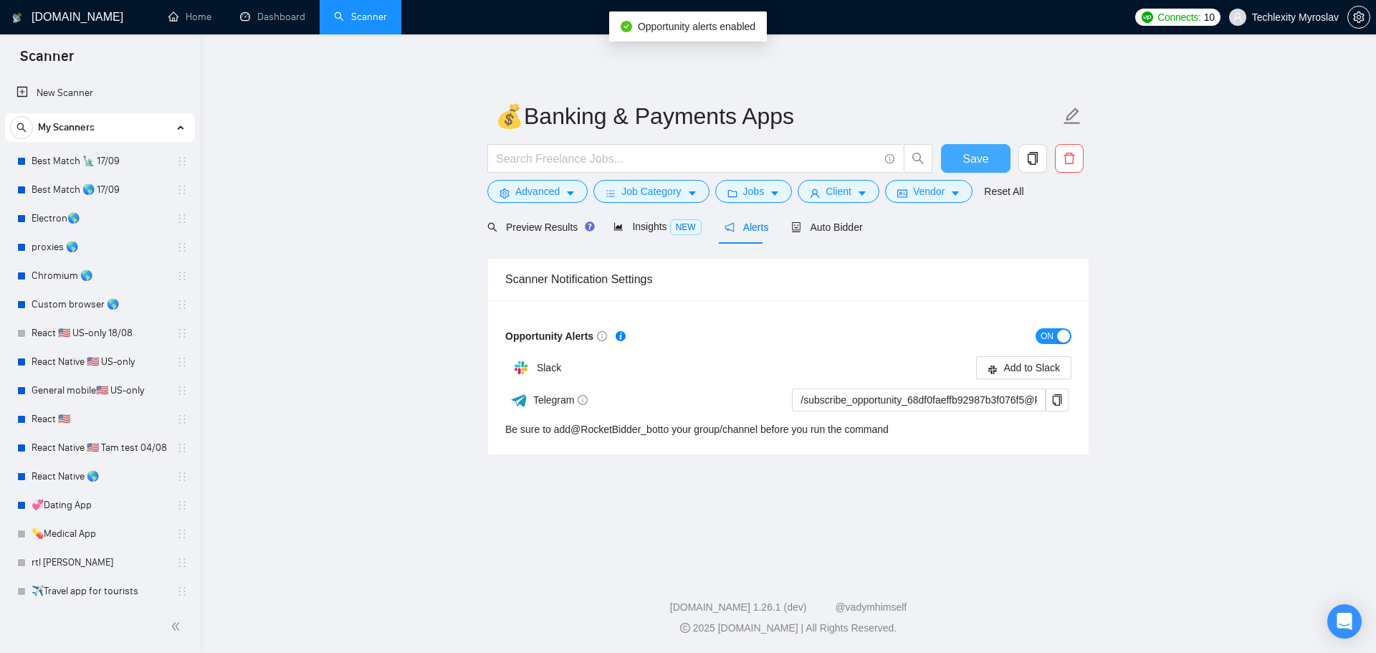
click at [969, 159] on span "Save" at bounding box center [975, 159] width 26 height 18
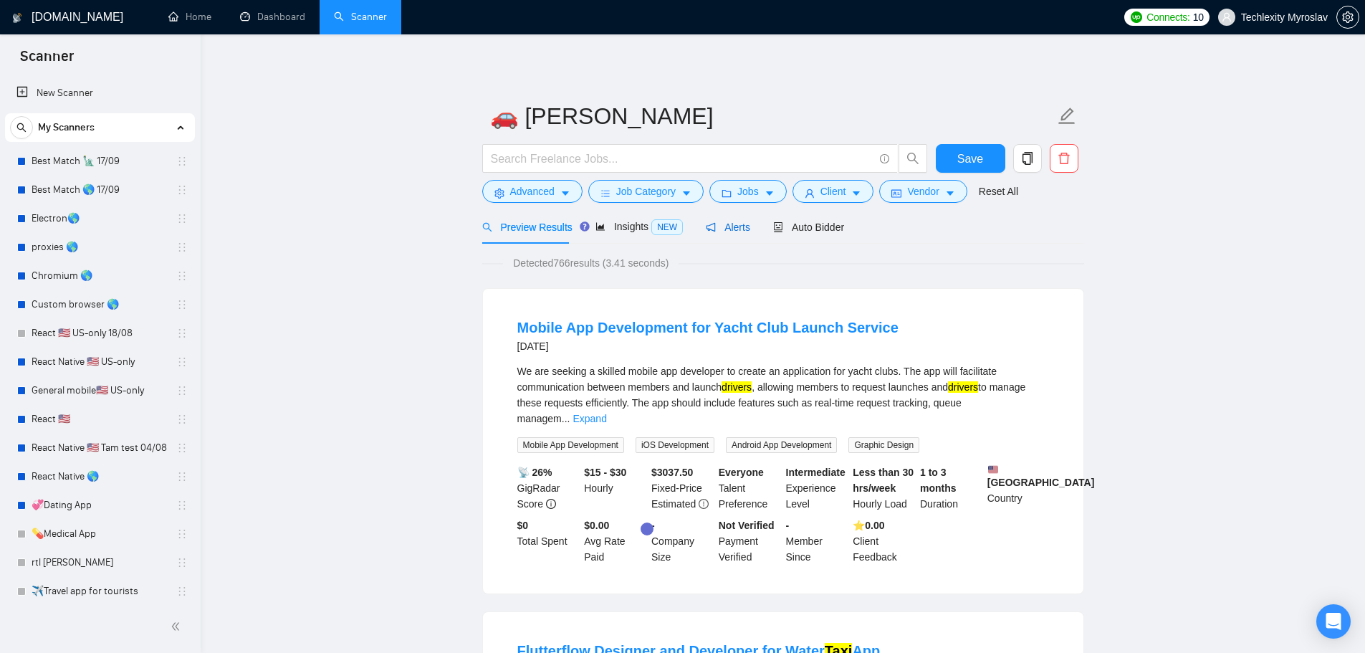
click at [737, 221] on span "Alerts" at bounding box center [728, 226] width 44 height 11
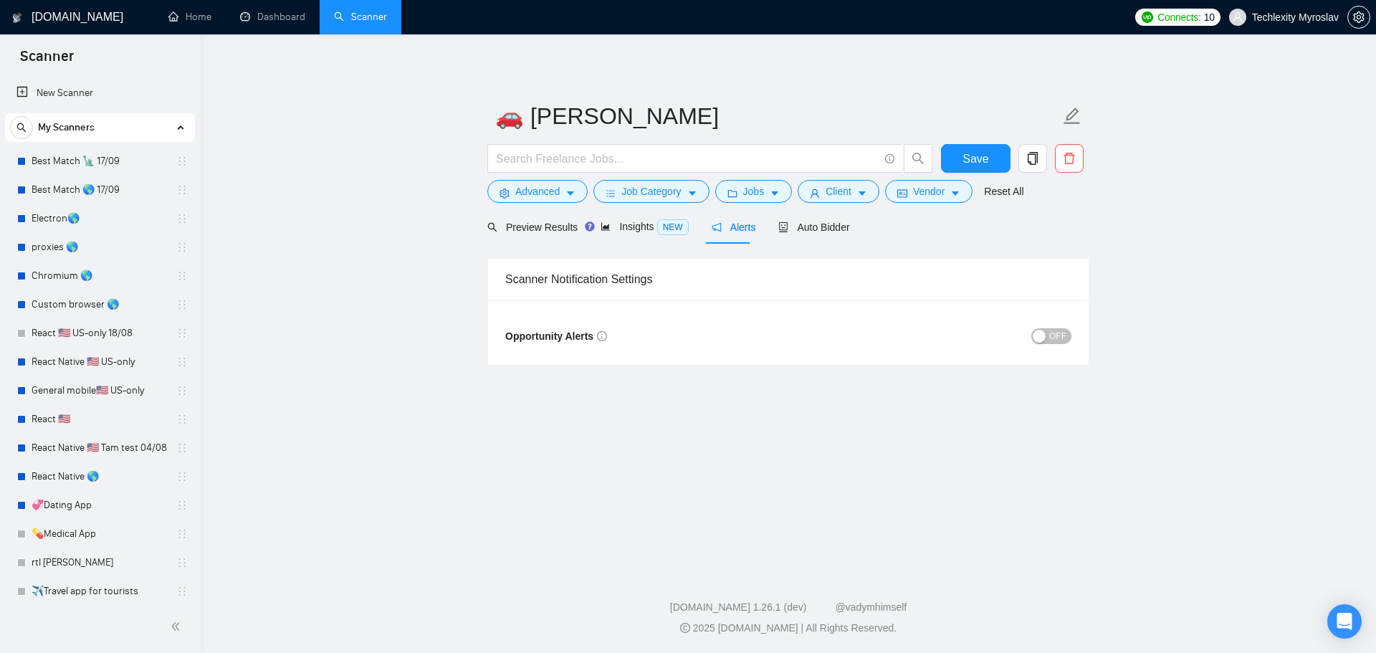
click at [1038, 339] on div "button" at bounding box center [1039, 336] width 13 height 13
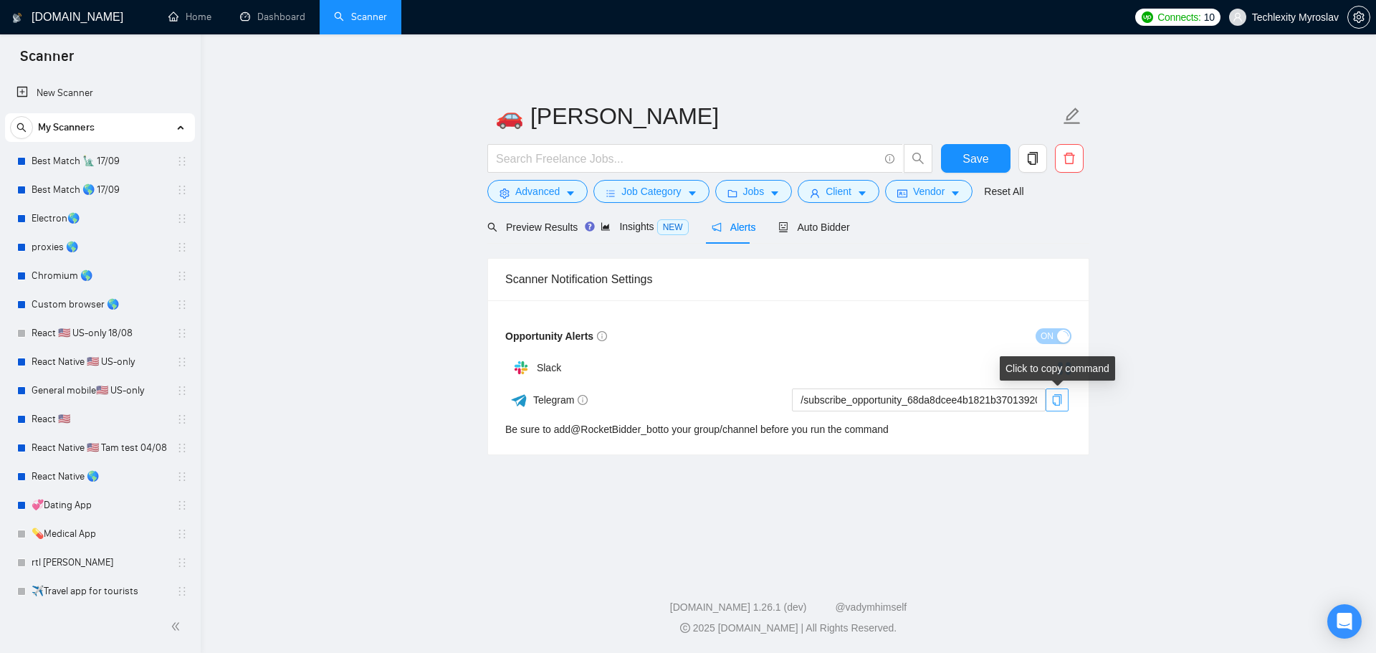
click at [1057, 398] on icon "copy" at bounding box center [1056, 399] width 11 height 11
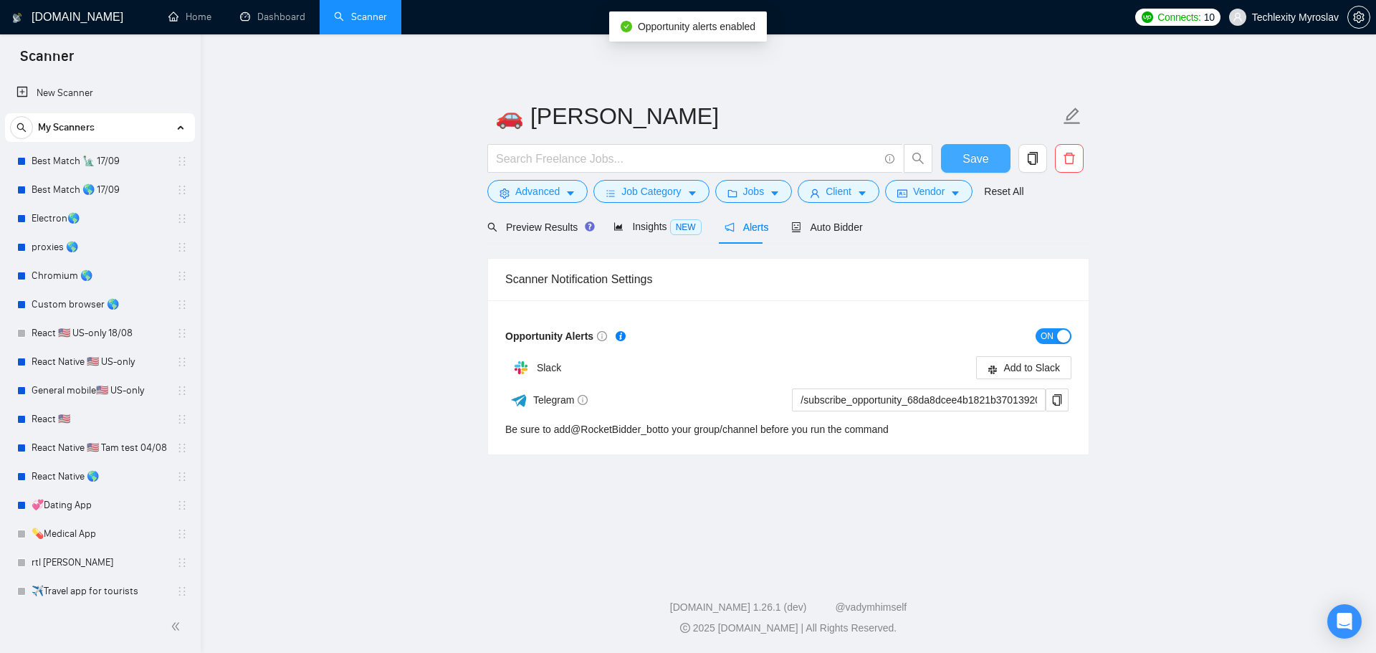
drag, startPoint x: 984, startPoint y: 156, endPoint x: 955, endPoint y: 141, distance: 32.7
click at [983, 156] on span "Save" at bounding box center [975, 159] width 26 height 18
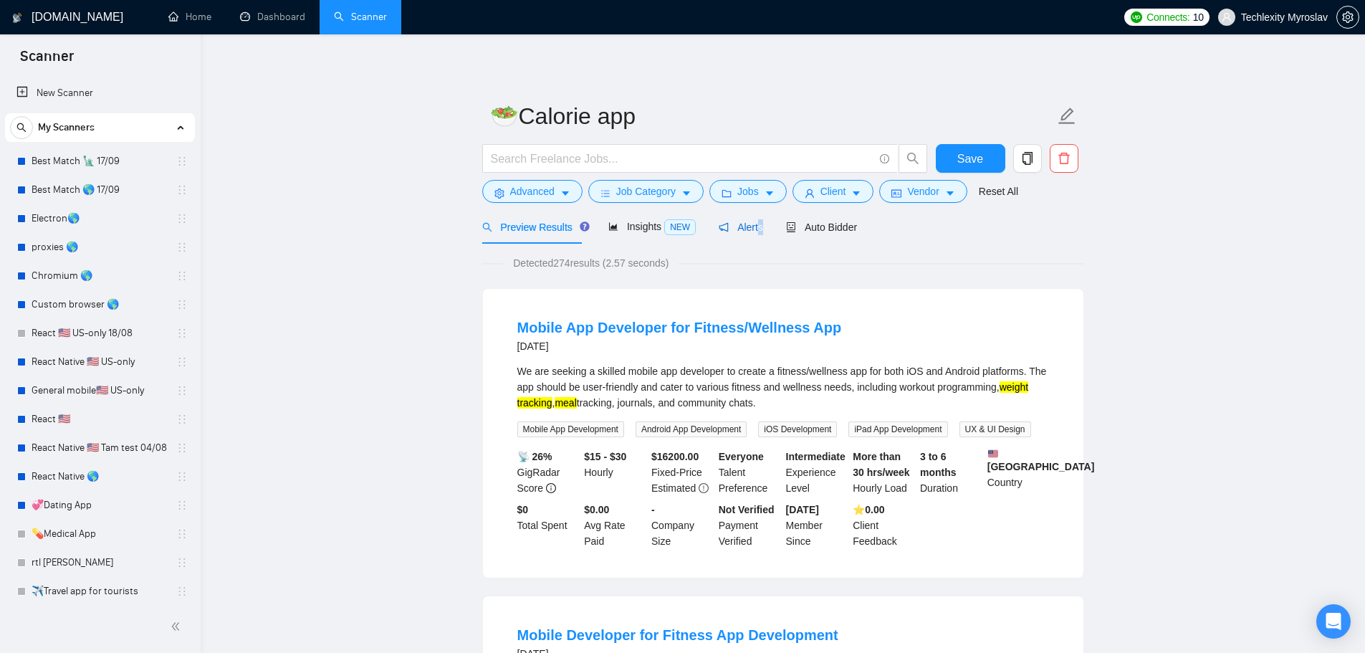
click at [755, 224] on span "Alerts" at bounding box center [741, 226] width 44 height 11
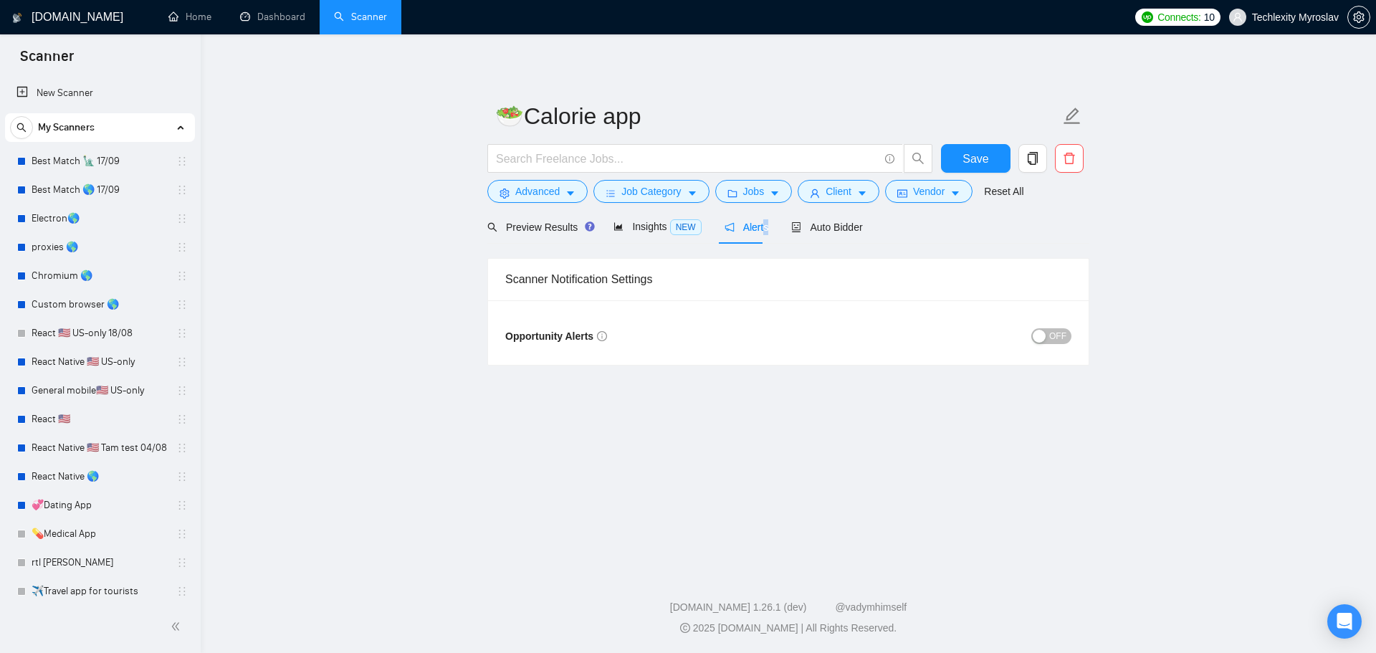
click at [1056, 331] on span "OFF" at bounding box center [1057, 336] width 17 height 16
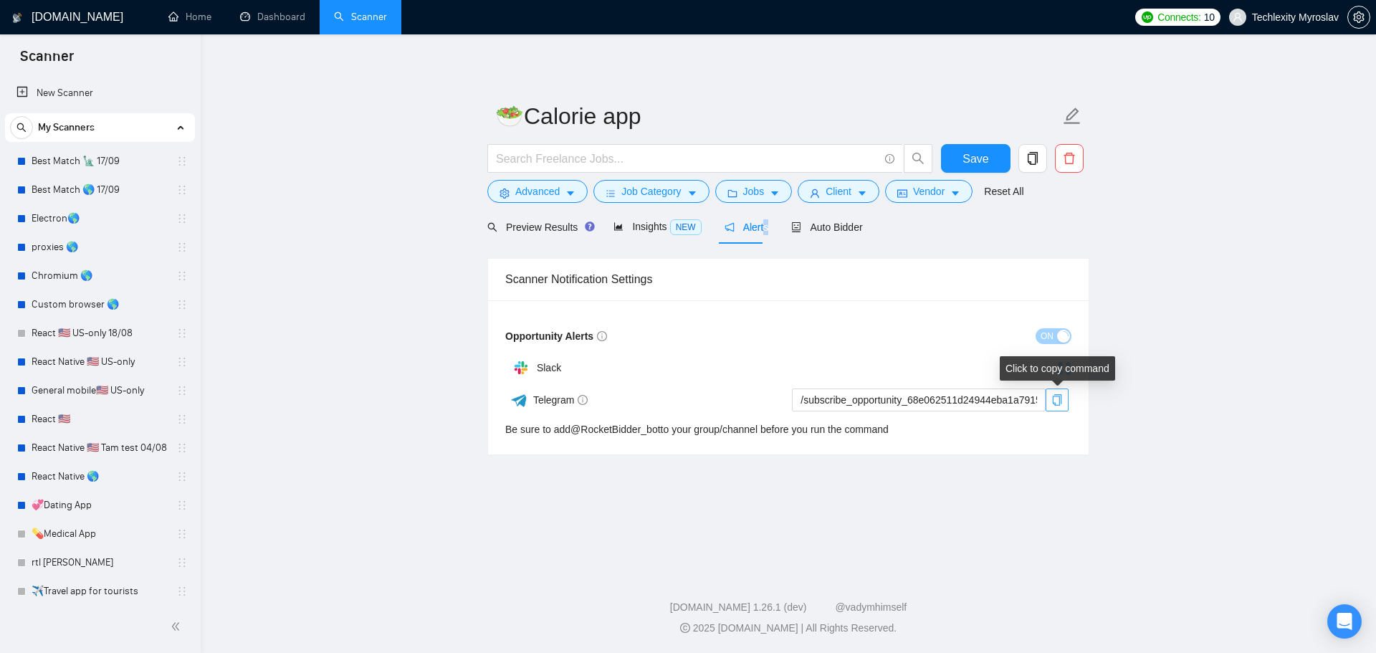
click at [1058, 403] on icon "copy" at bounding box center [1056, 399] width 11 height 11
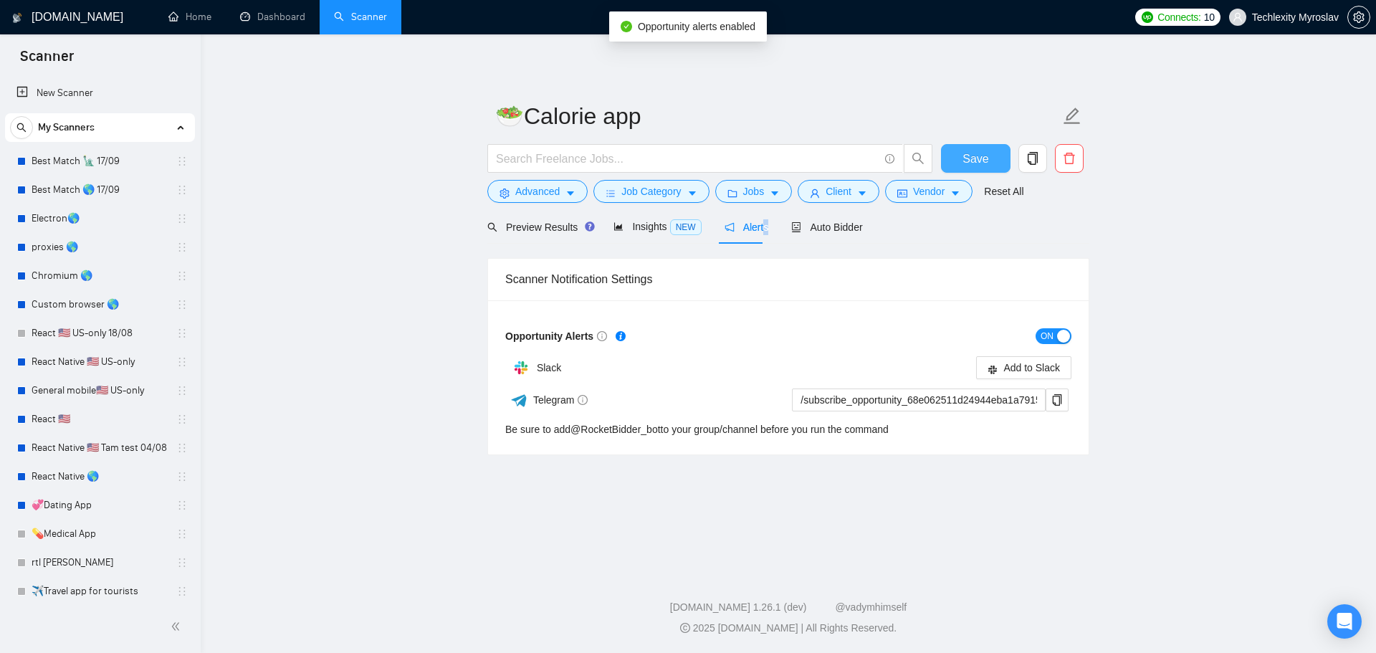
click at [962, 152] on button "Save" at bounding box center [976, 158] width 70 height 29
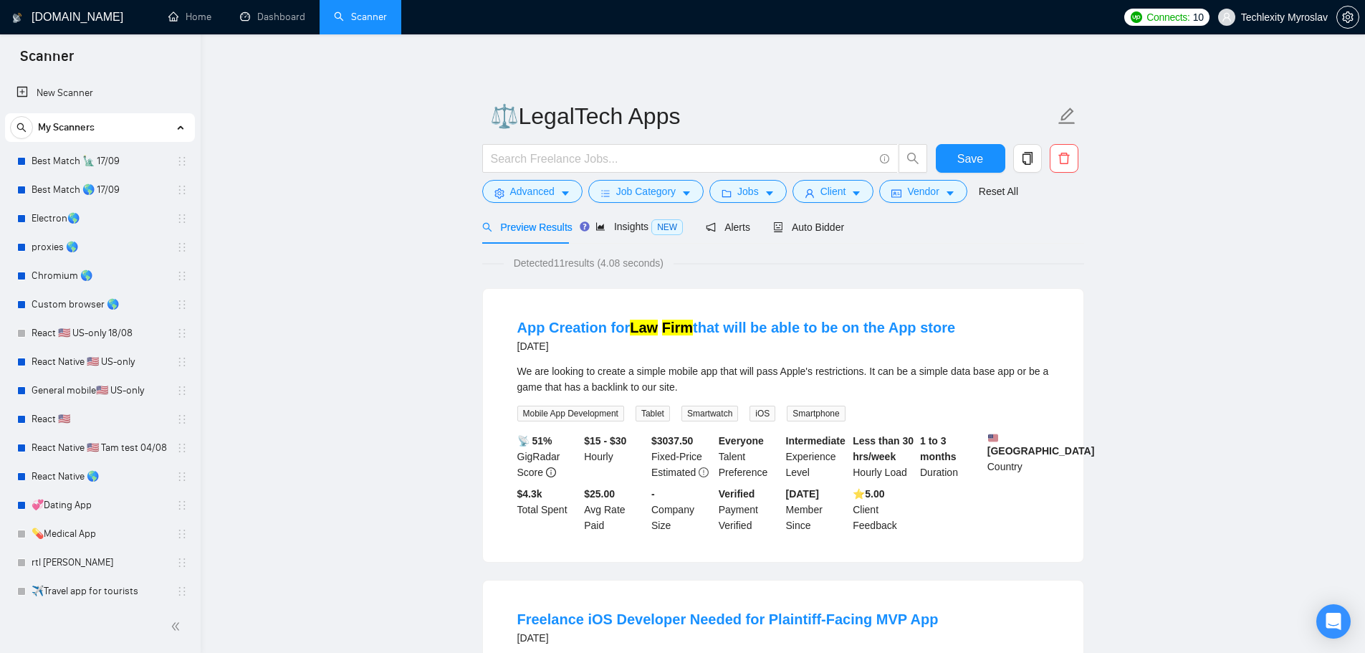
click at [732, 216] on div "Alerts" at bounding box center [728, 227] width 44 height 34
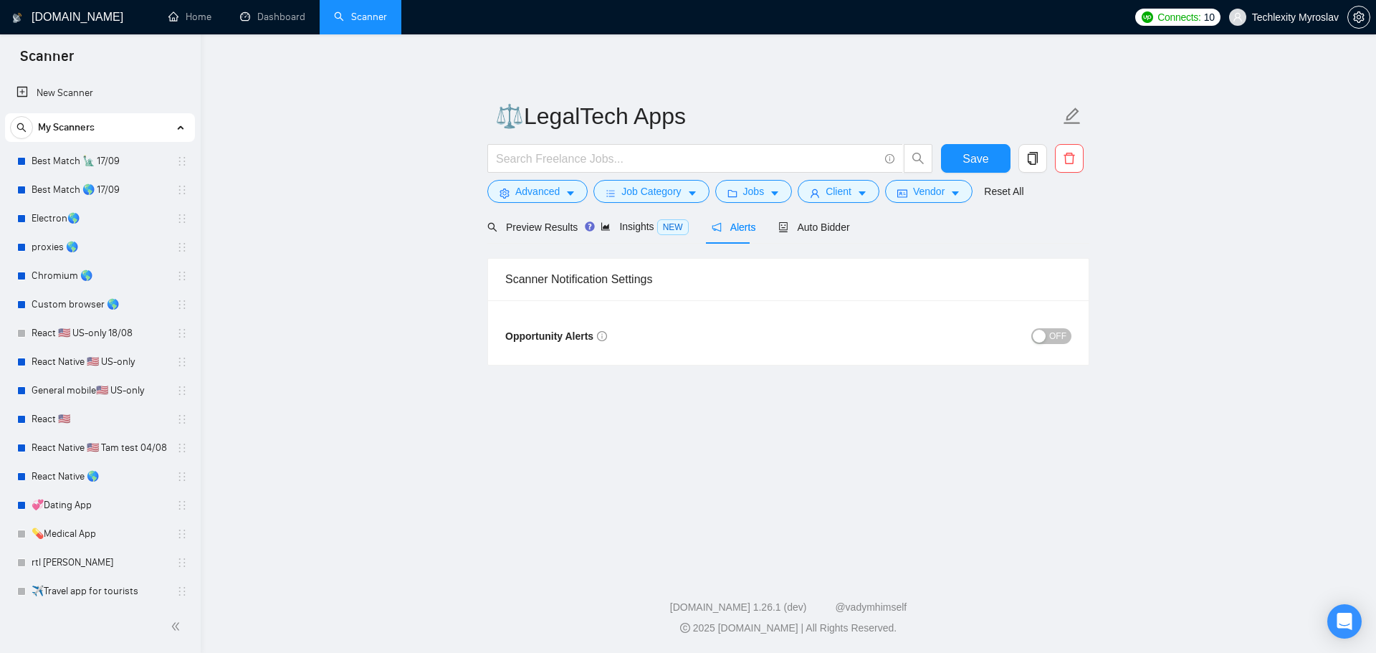
click at [1058, 338] on span "OFF" at bounding box center [1057, 336] width 17 height 16
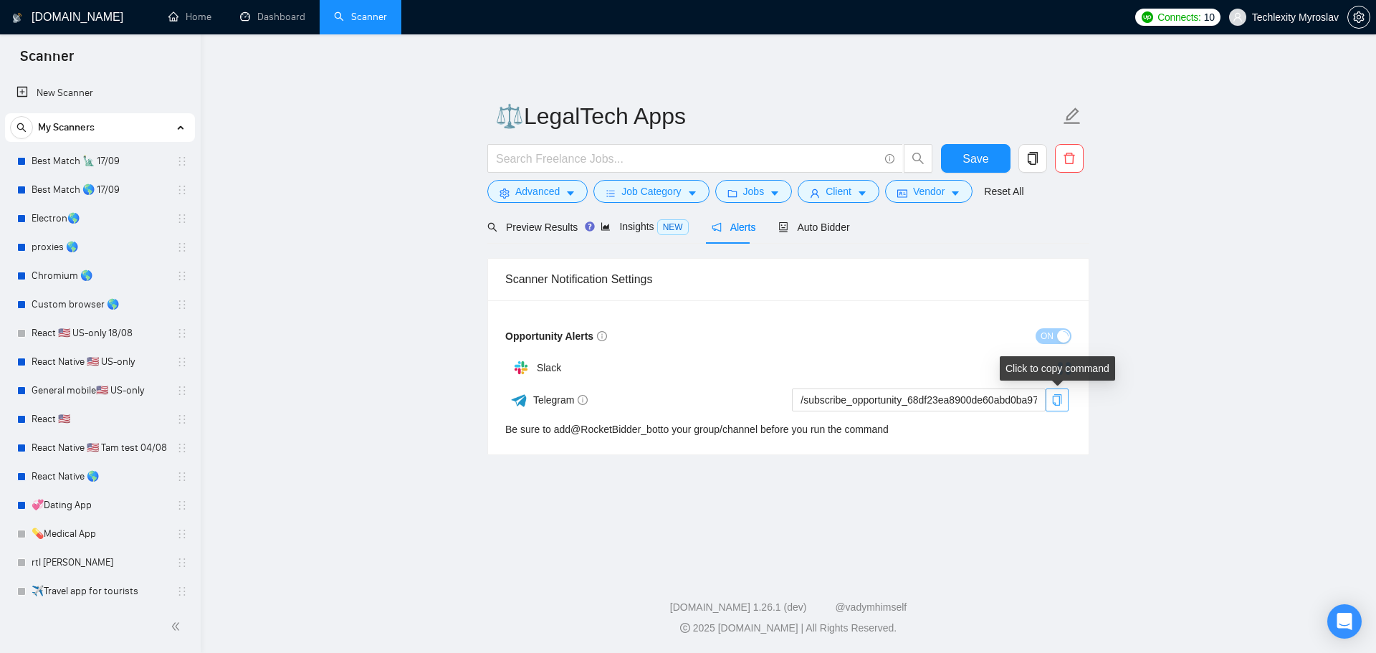
click at [1056, 398] on icon "copy" at bounding box center [1056, 399] width 11 height 11
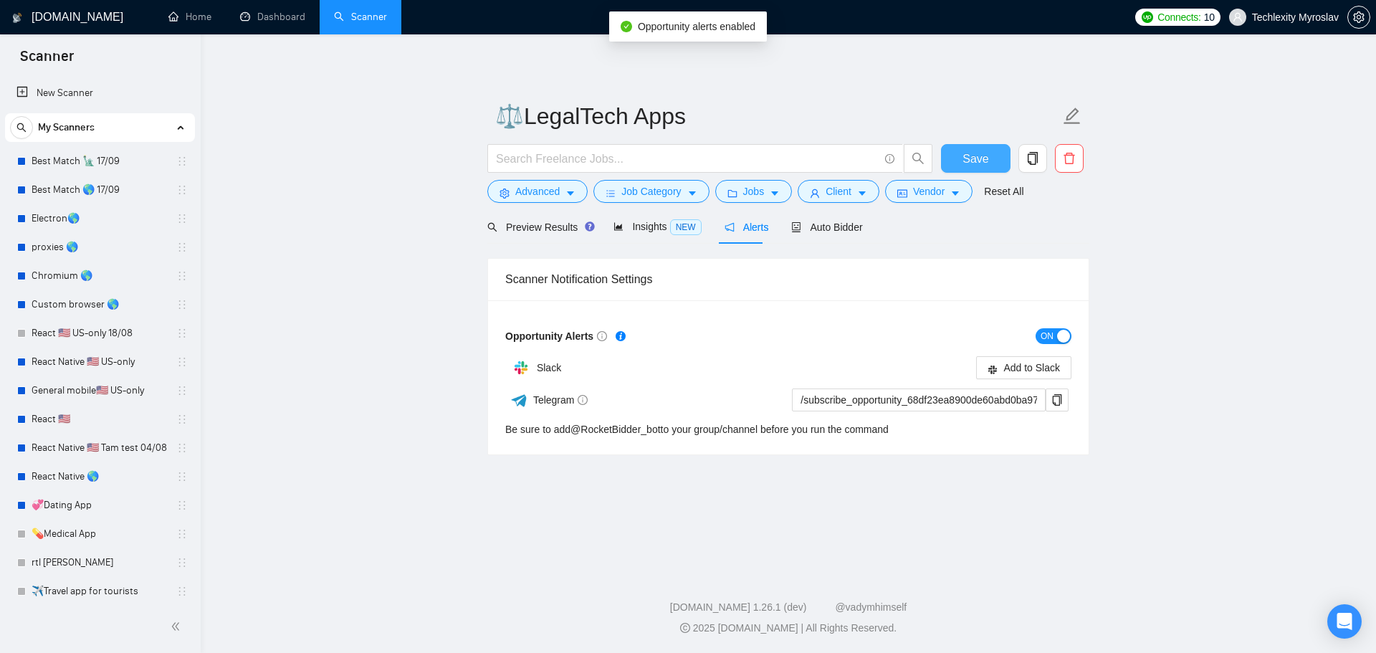
click at [991, 158] on button "Save" at bounding box center [976, 158] width 70 height 29
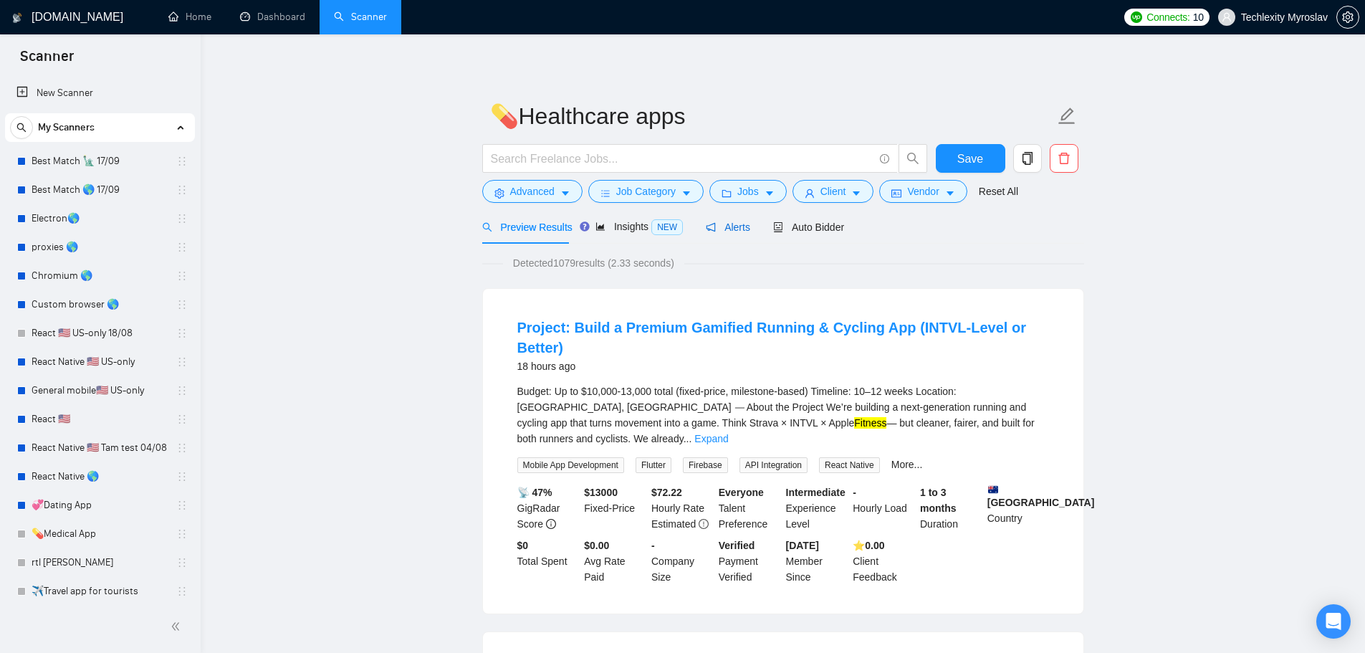
drag, startPoint x: 736, startPoint y: 221, endPoint x: 787, endPoint y: 251, distance: 58.8
click at [736, 221] on span "Alerts" at bounding box center [728, 226] width 44 height 11
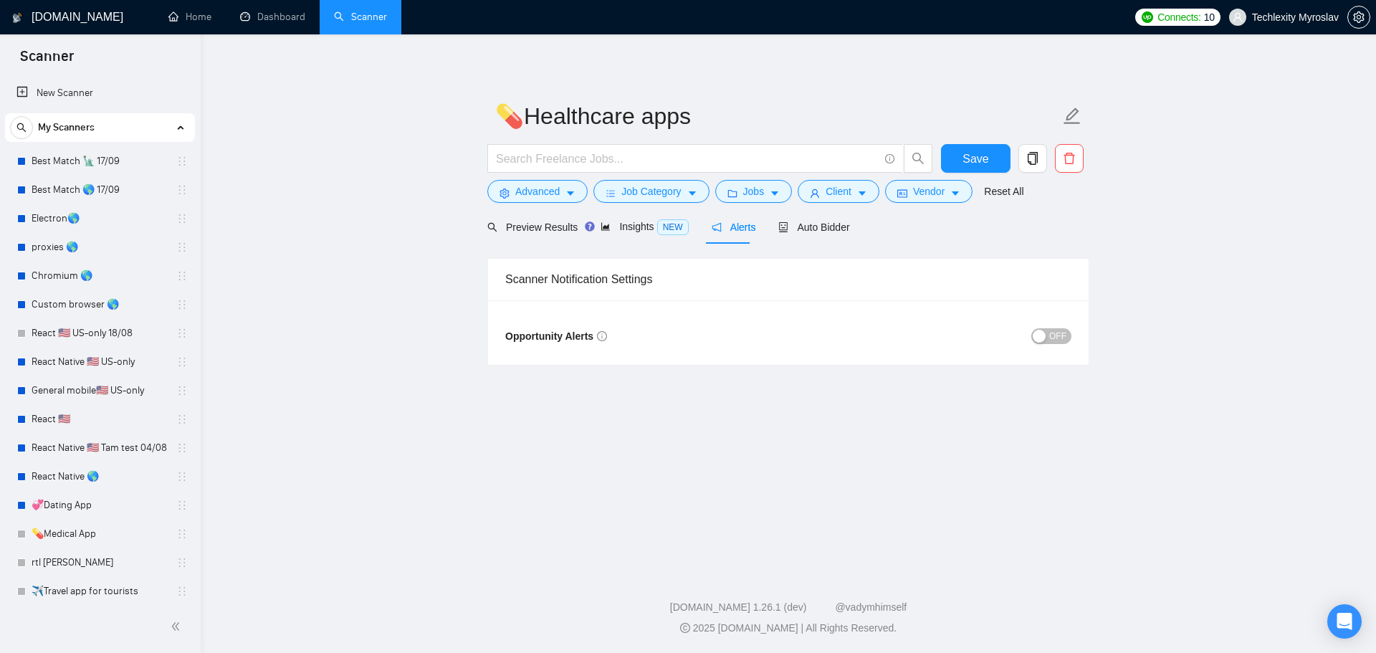
click at [1053, 335] on span "OFF" at bounding box center [1057, 336] width 17 height 16
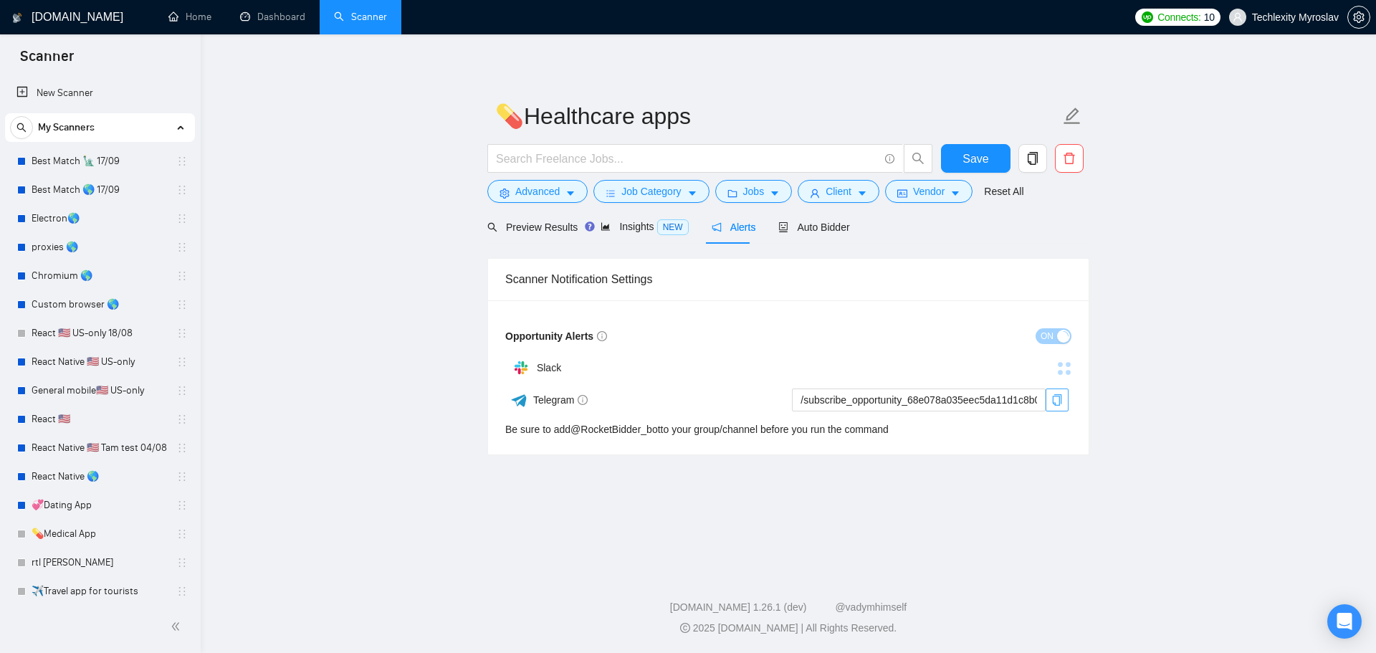
click at [1058, 406] on button "button" at bounding box center [1057, 399] width 23 height 23
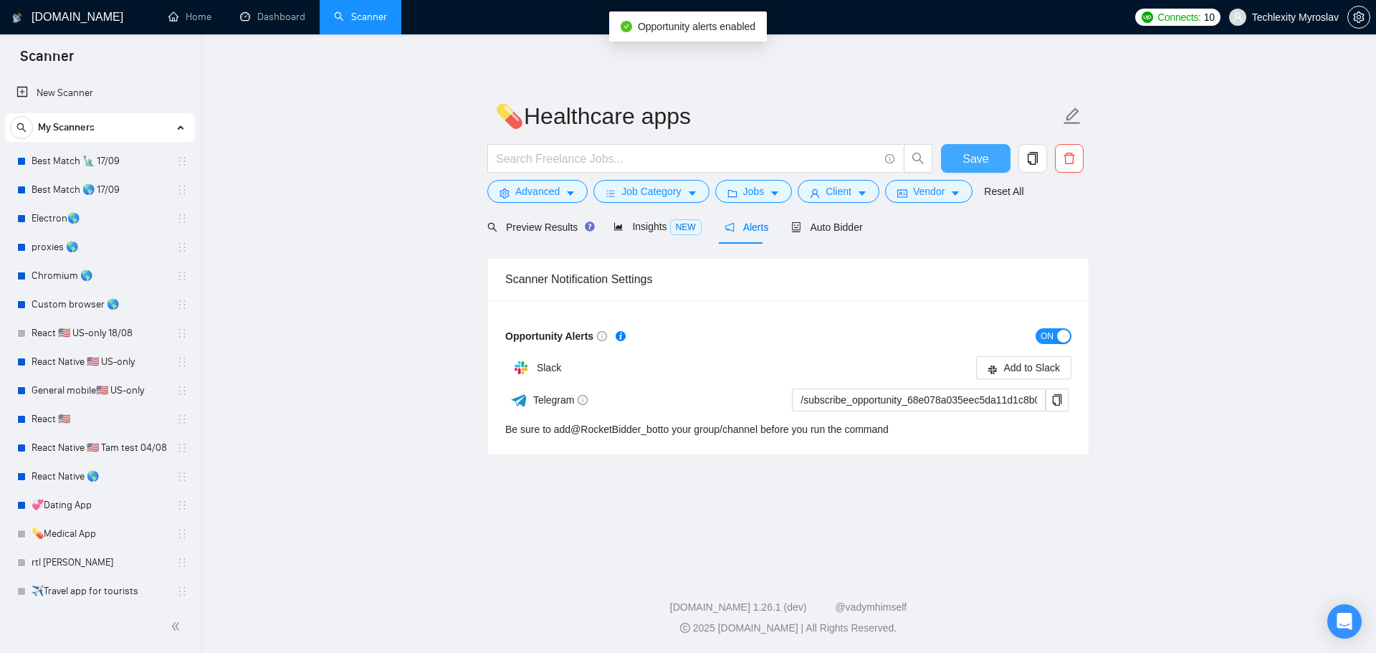
click at [974, 155] on span "Save" at bounding box center [975, 159] width 26 height 18
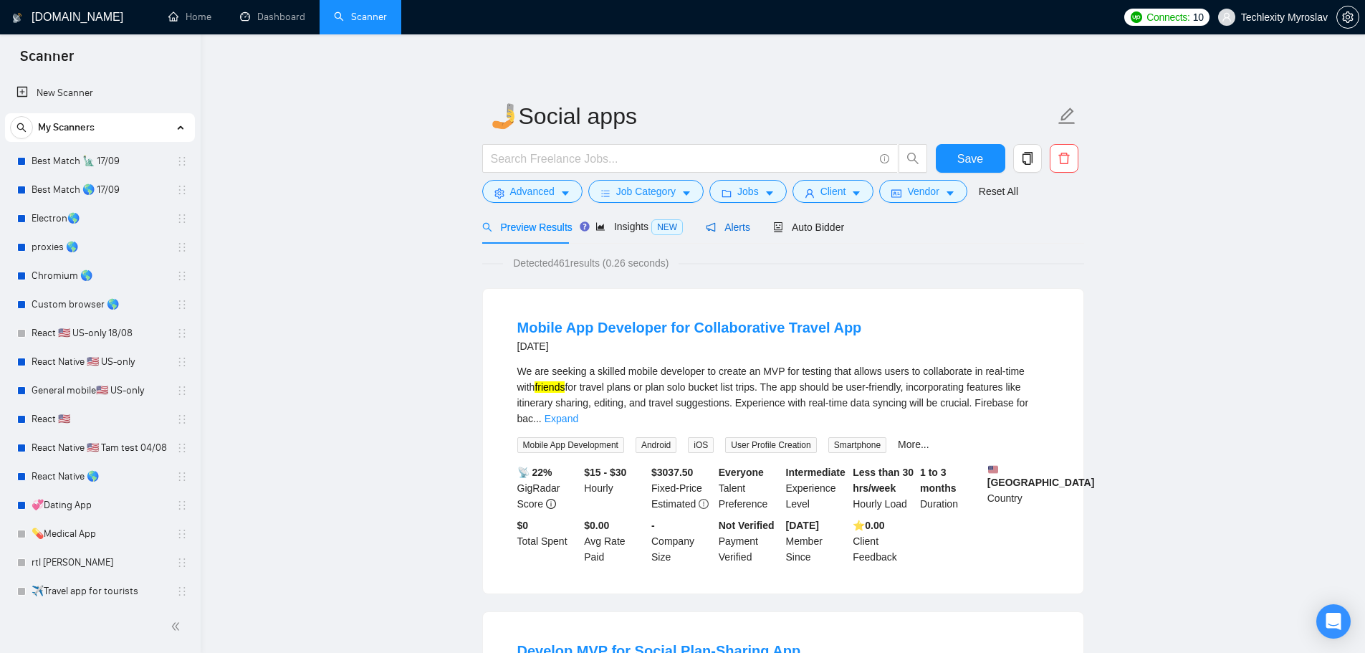
click at [730, 234] on div "Alerts" at bounding box center [728, 227] width 44 height 16
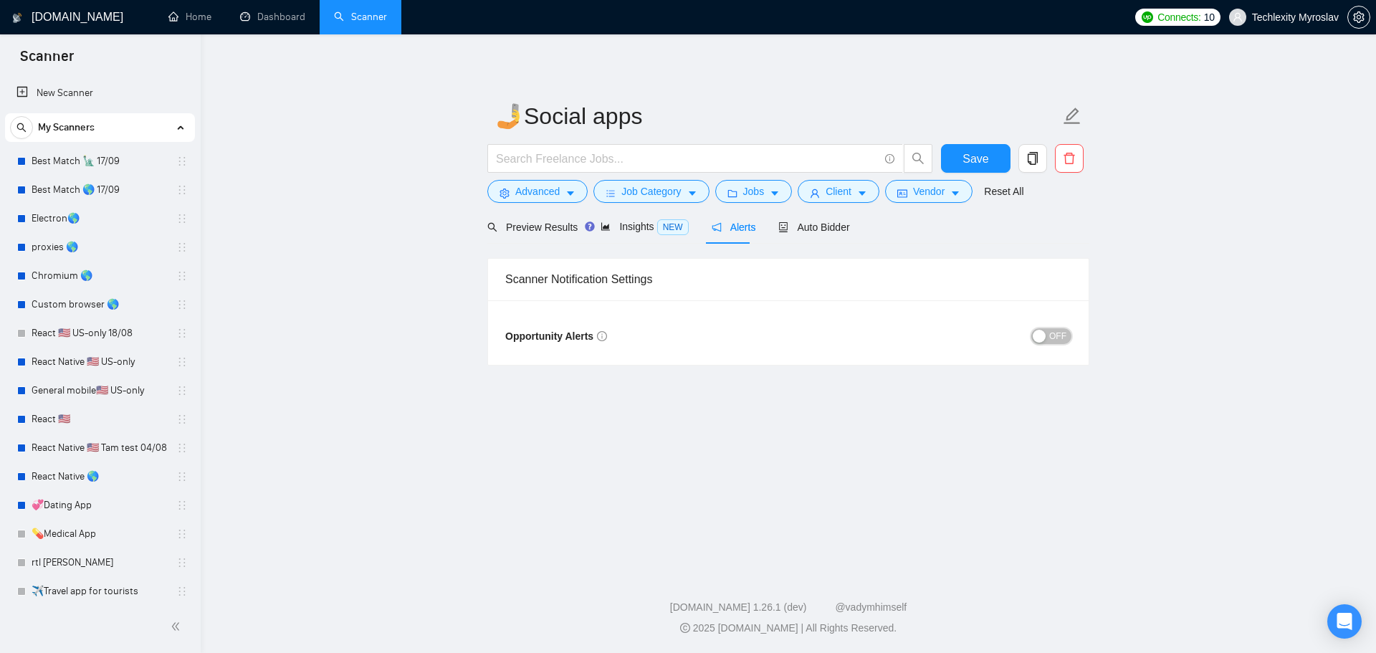
drag, startPoint x: 1062, startPoint y: 334, endPoint x: 1071, endPoint y: 393, distance: 60.1
click at [1062, 335] on span "OFF" at bounding box center [1057, 336] width 17 height 16
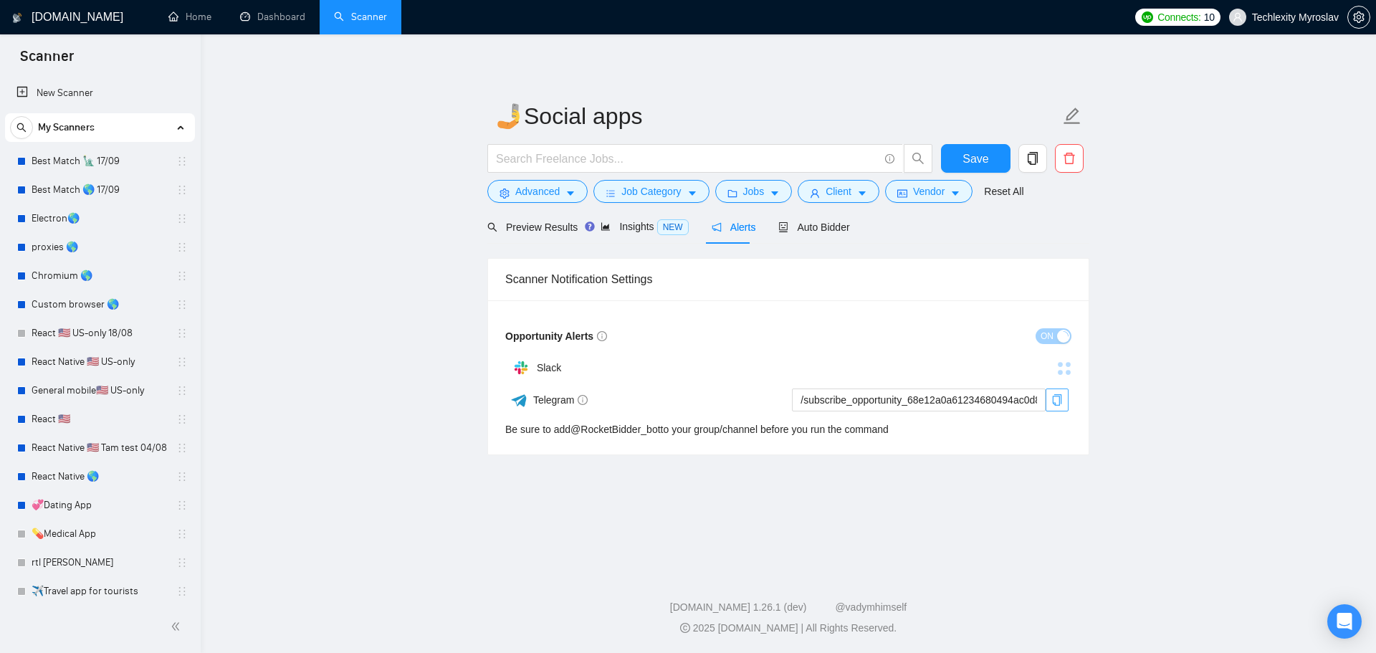
click at [1061, 398] on icon "copy" at bounding box center [1057, 399] width 9 height 11
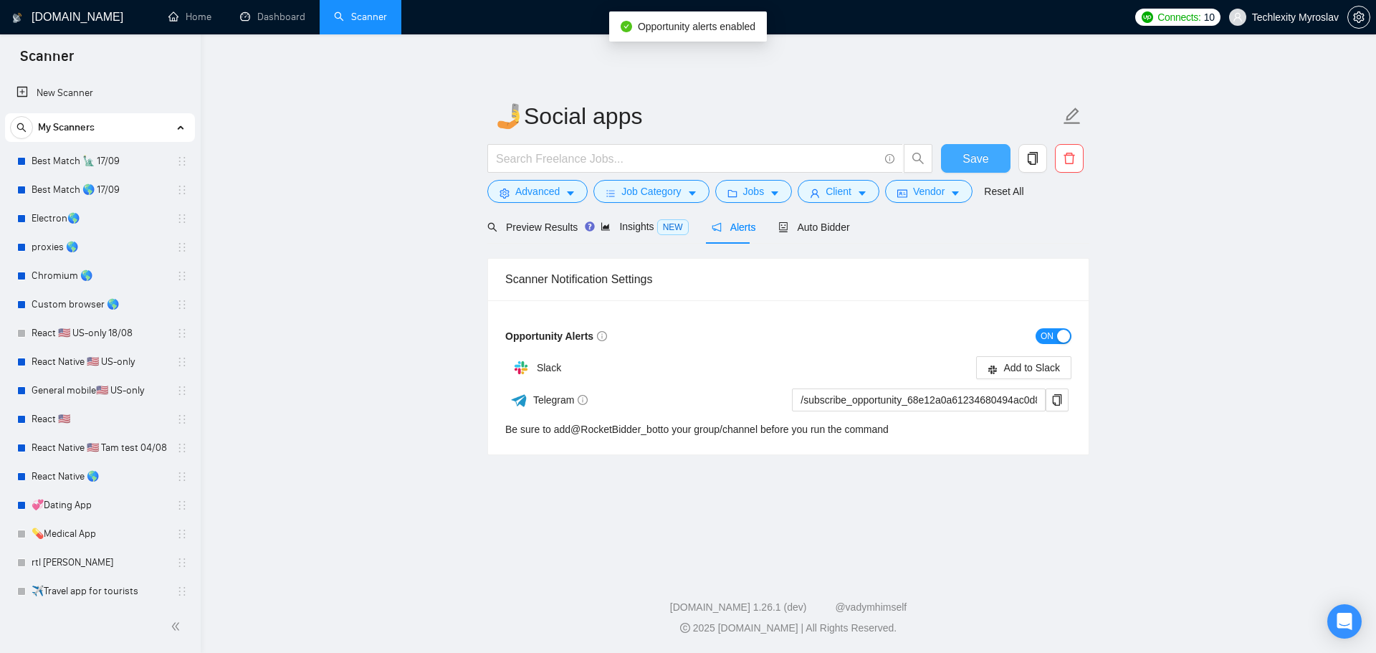
click at [957, 158] on button "Save" at bounding box center [976, 158] width 70 height 29
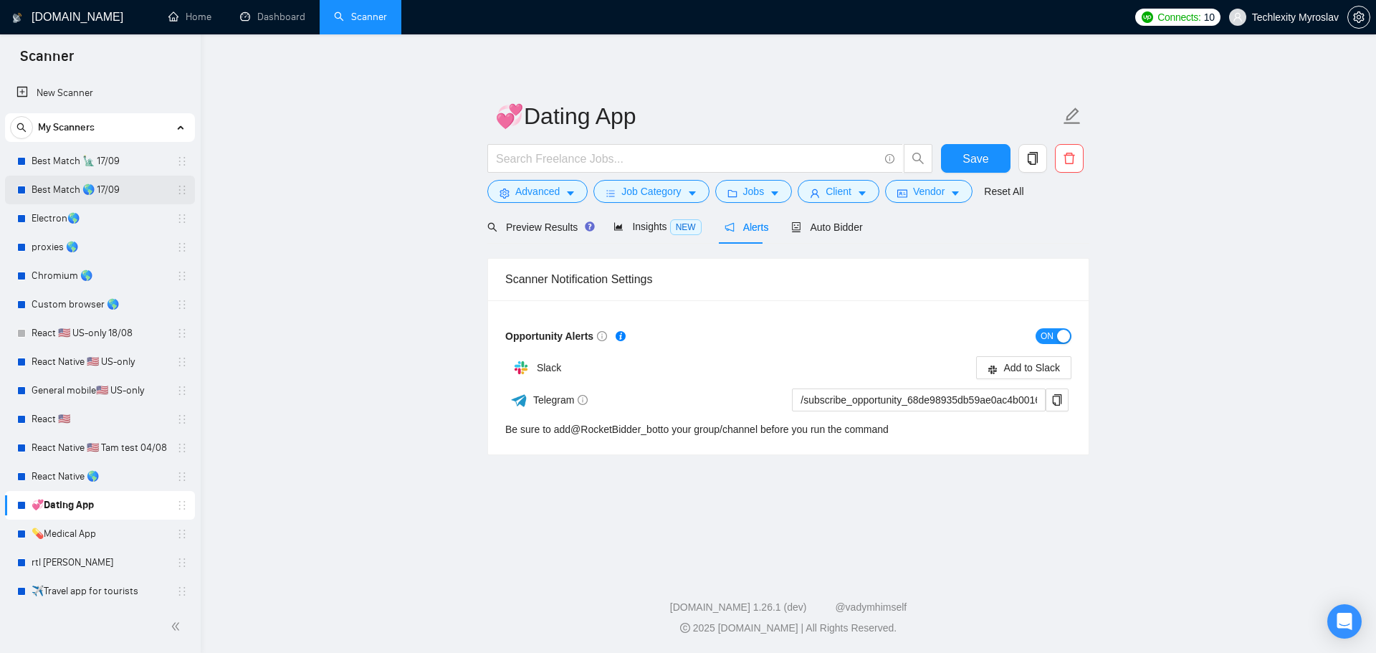
click at [113, 182] on link "Best Match 🌎 17/09" at bounding box center [100, 190] width 136 height 29
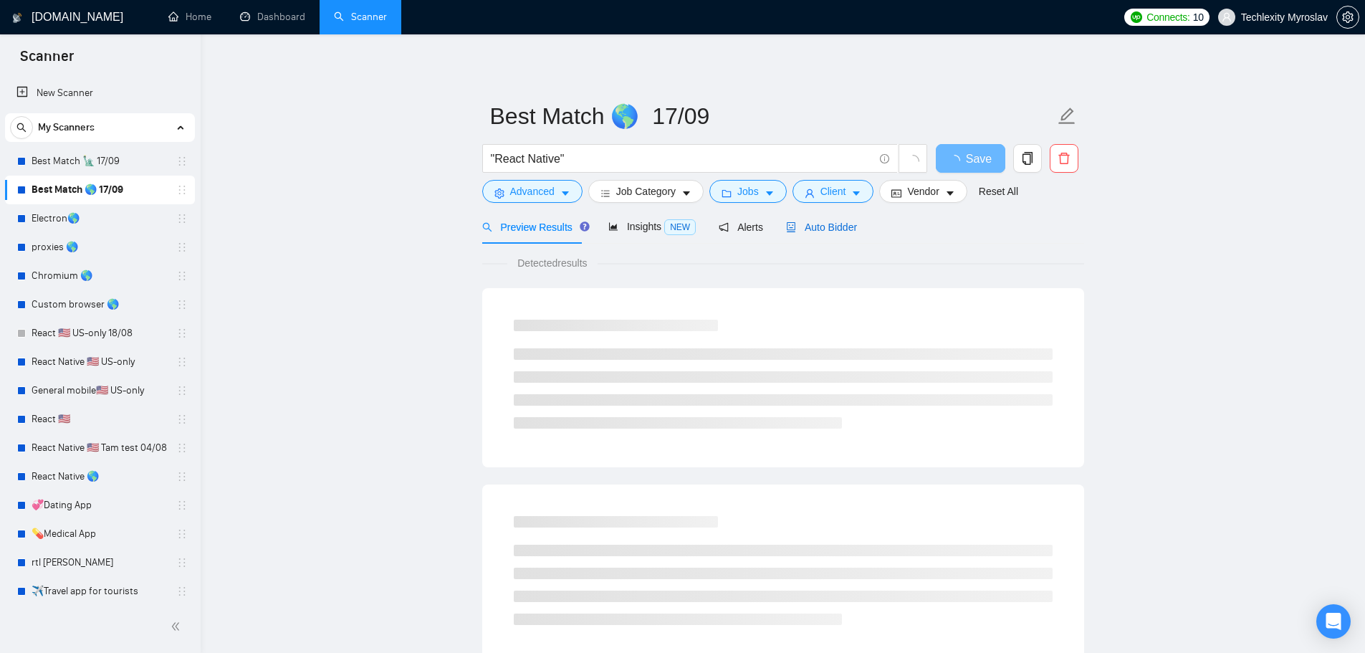
click at [818, 219] on div "Auto Bidder" at bounding box center [821, 227] width 71 height 16
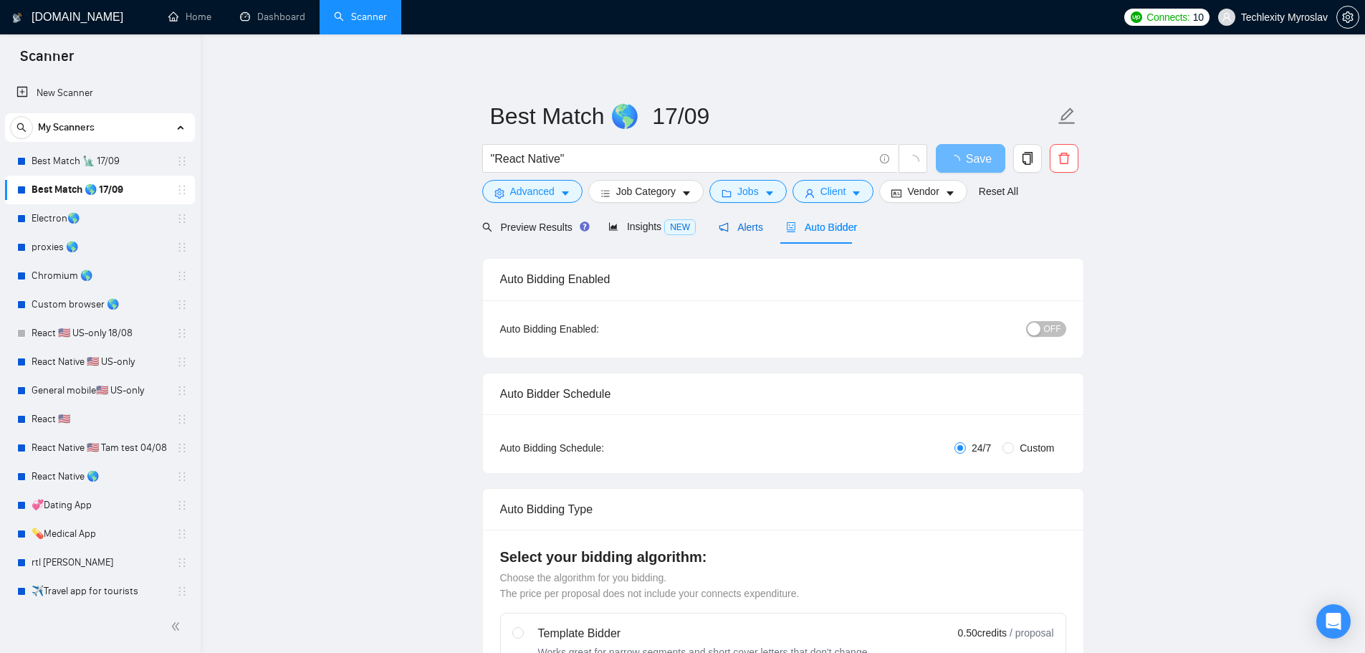
click at [752, 226] on span "Alerts" at bounding box center [741, 226] width 44 height 11
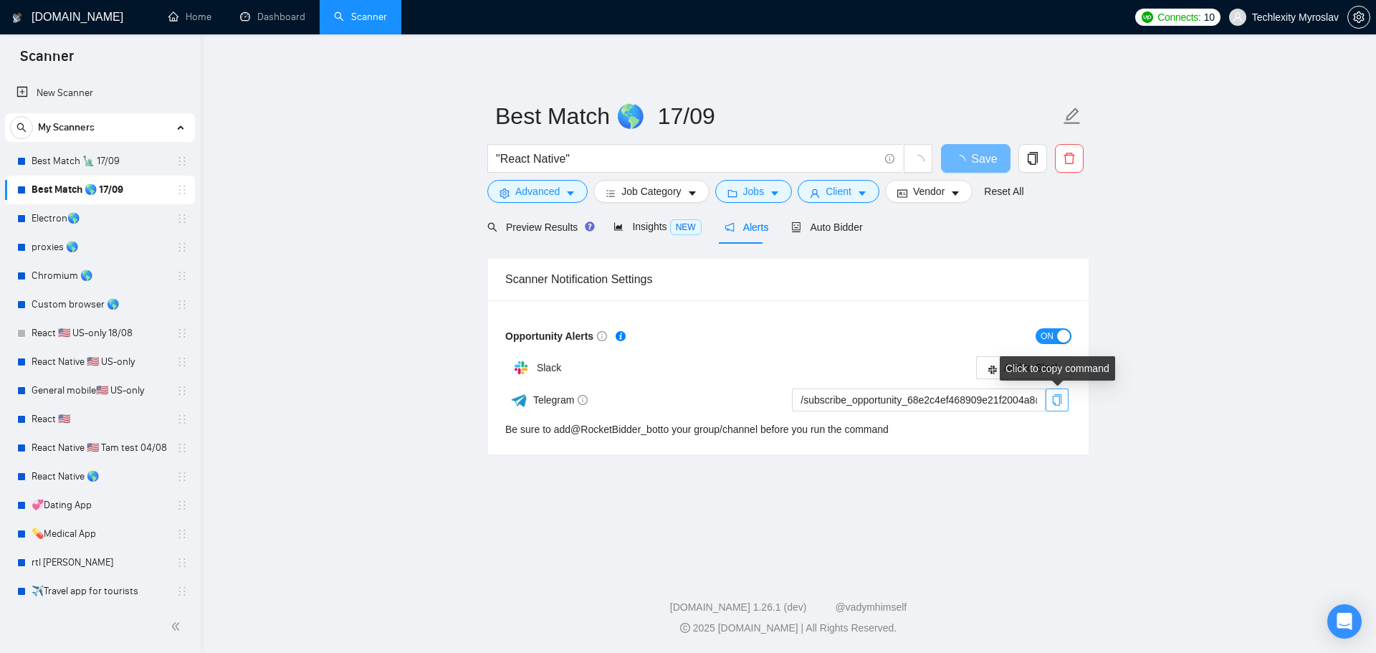
click at [1059, 398] on icon "copy" at bounding box center [1057, 399] width 9 height 11
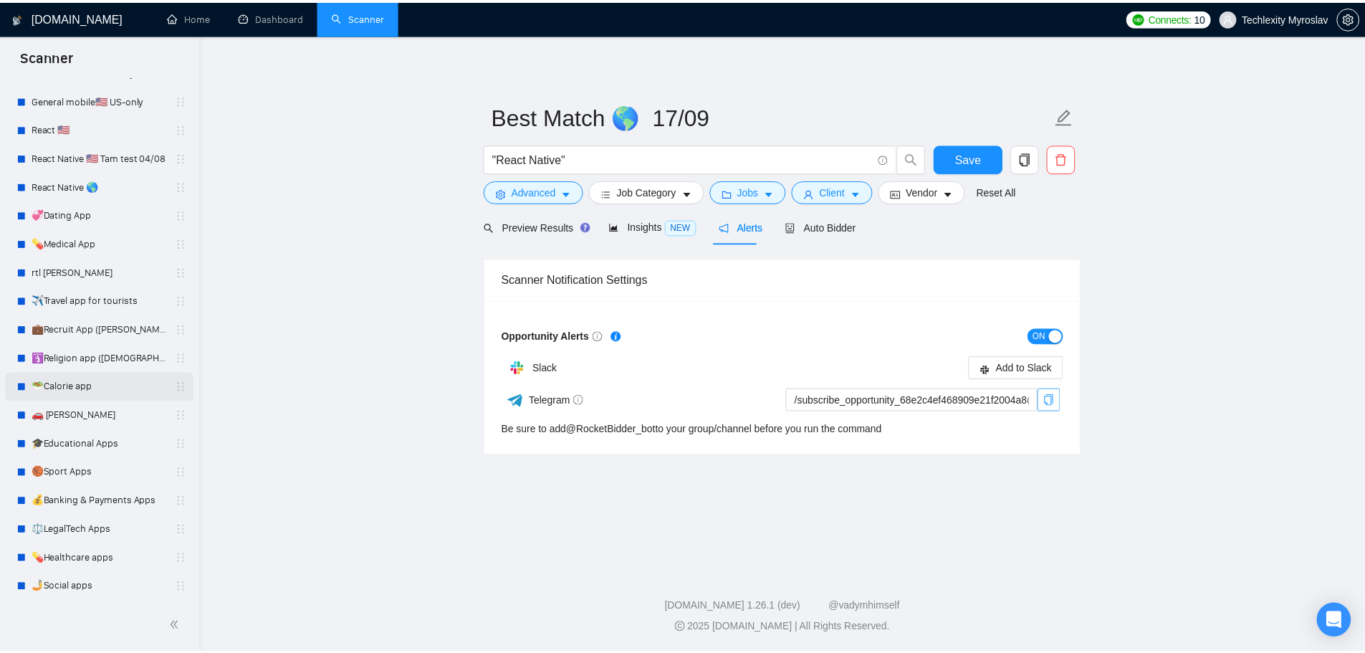
scroll to position [292, 0]
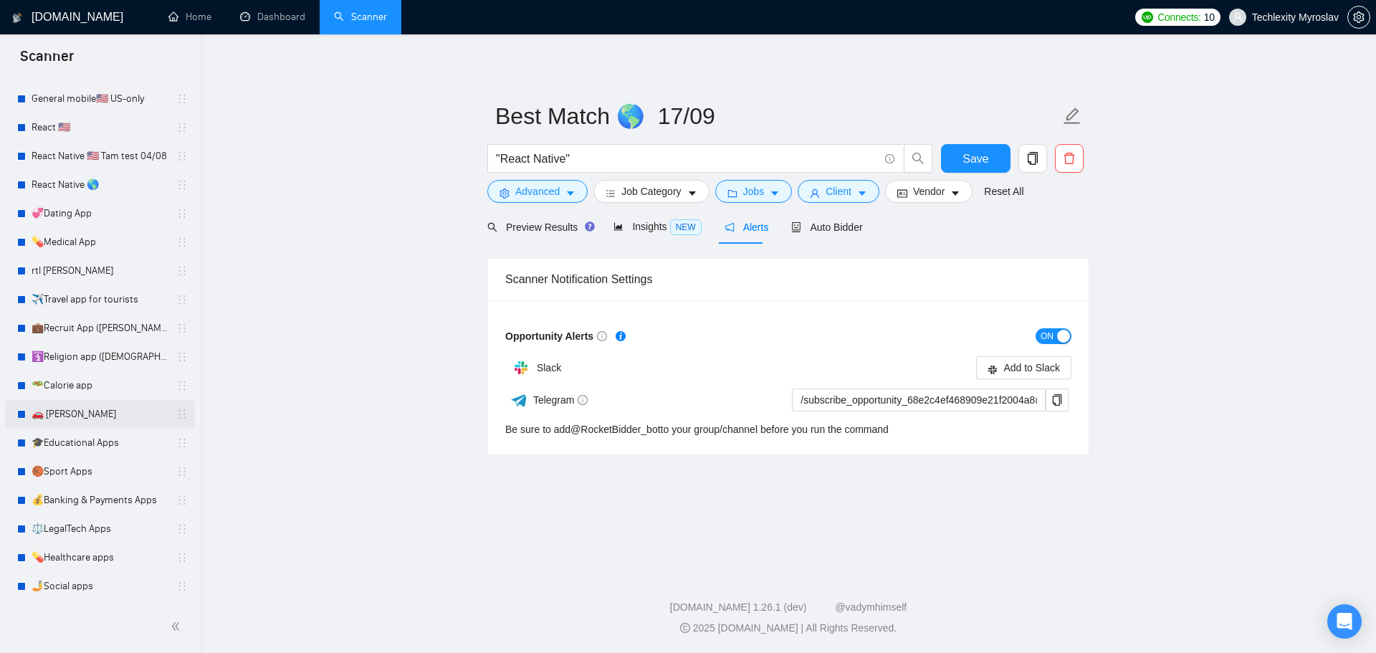
click at [74, 409] on link "🚗 [PERSON_NAME]" at bounding box center [100, 414] width 136 height 29
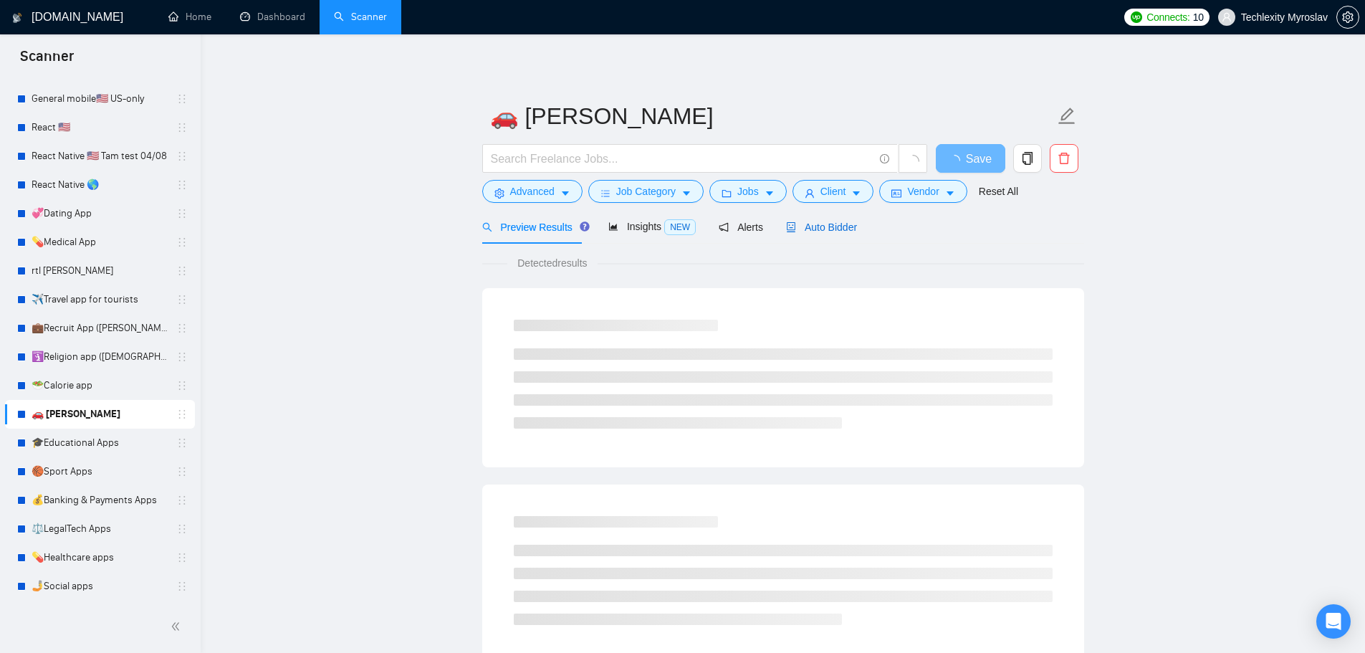
click at [790, 219] on div "Auto Bidder" at bounding box center [821, 227] width 71 height 16
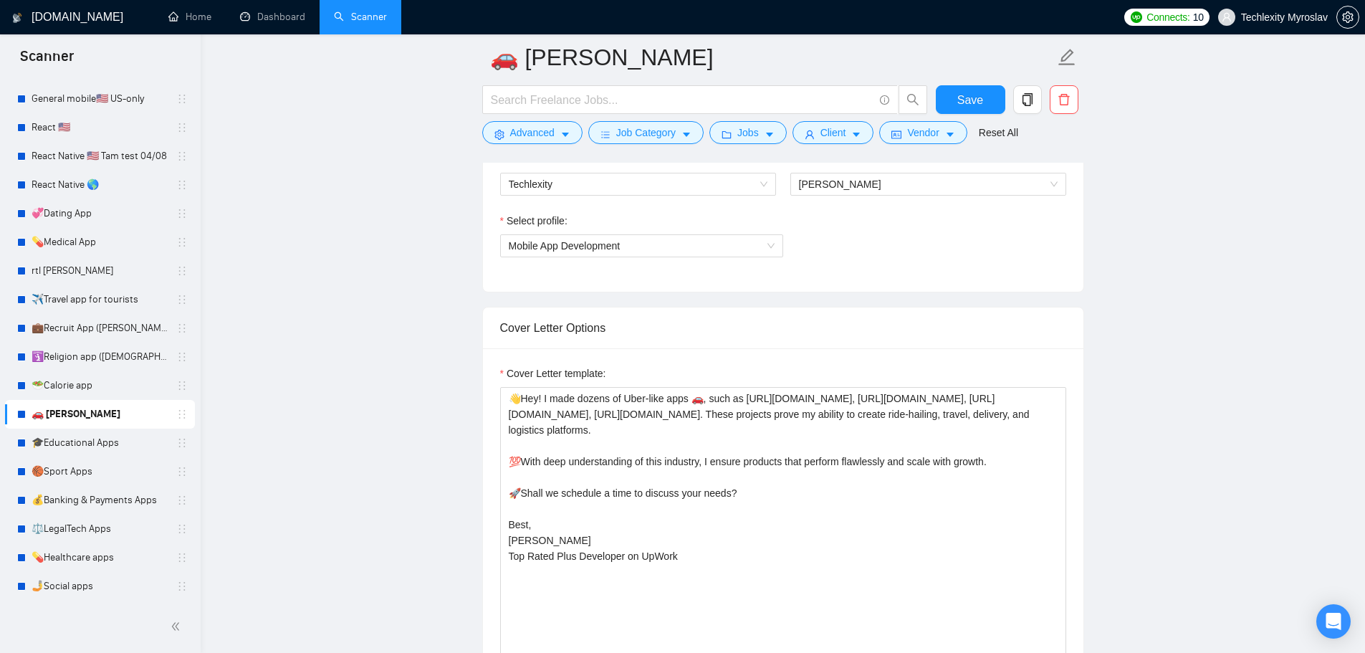
scroll to position [1003, 0]
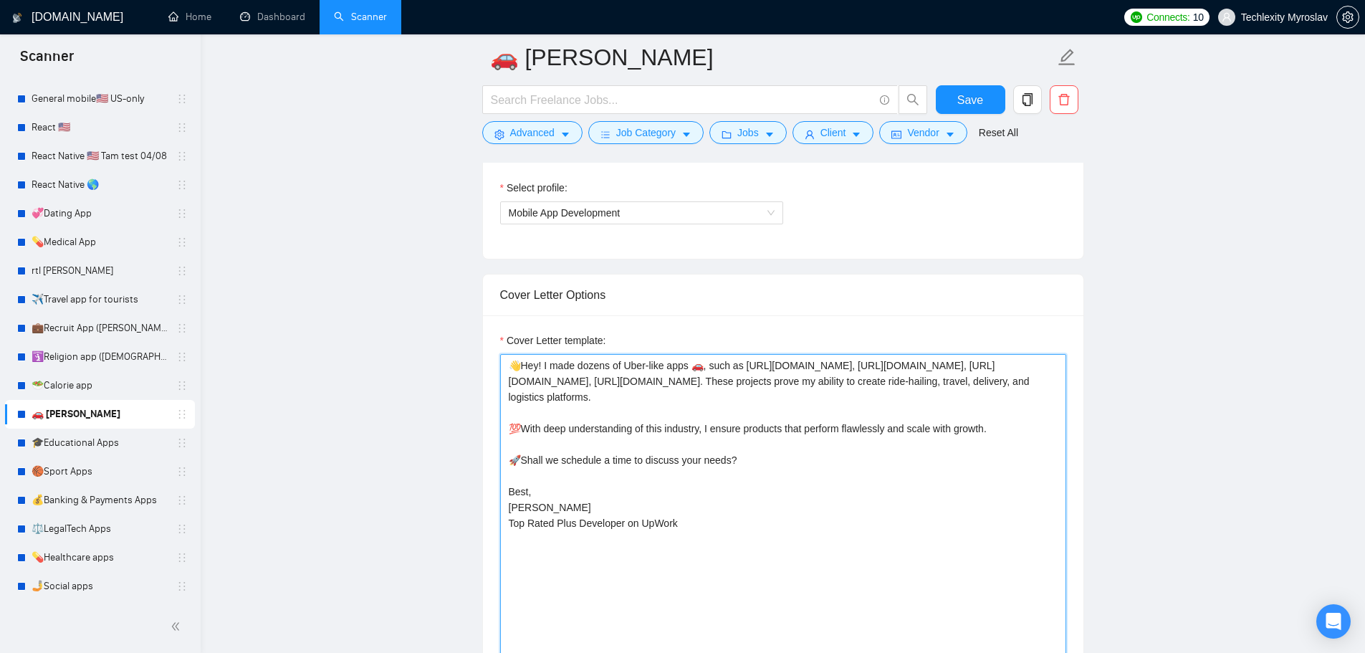
click at [774, 379] on textarea "👋Hey! I made dozens of Uber-like apps 🚗, such as [URL][DOMAIN_NAME], [URL][DOMA…" at bounding box center [783, 515] width 566 height 322
click at [780, 449] on textarea "👋Hey! I made dozens of Uber-like apps 🚗, such as [URL][DOMAIN_NAME], [URL][DOMA…" at bounding box center [783, 515] width 566 height 322
click at [780, 450] on textarea "👋Hey! I made dozens of Uber-like apps 🚗, such as [URL][DOMAIN_NAME], [URL][DOMA…" at bounding box center [783, 515] width 566 height 322
click at [781, 482] on textarea "👋Hey! I made dozens of Uber-like apps 🚗, such as [URL][DOMAIN_NAME], [URL][DOMA…" at bounding box center [783, 515] width 566 height 322
